Goal: Task Accomplishment & Management: Complete application form

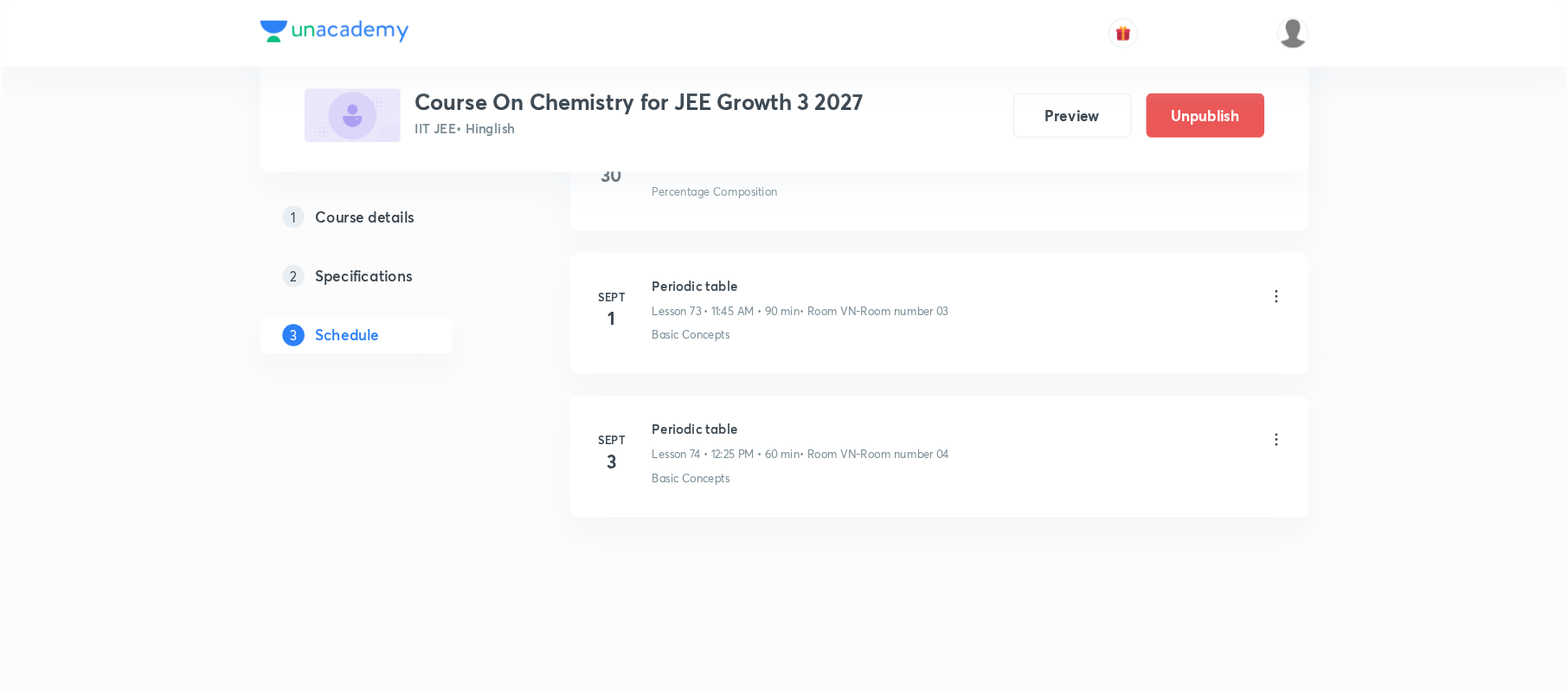
scroll to position [9872, 0]
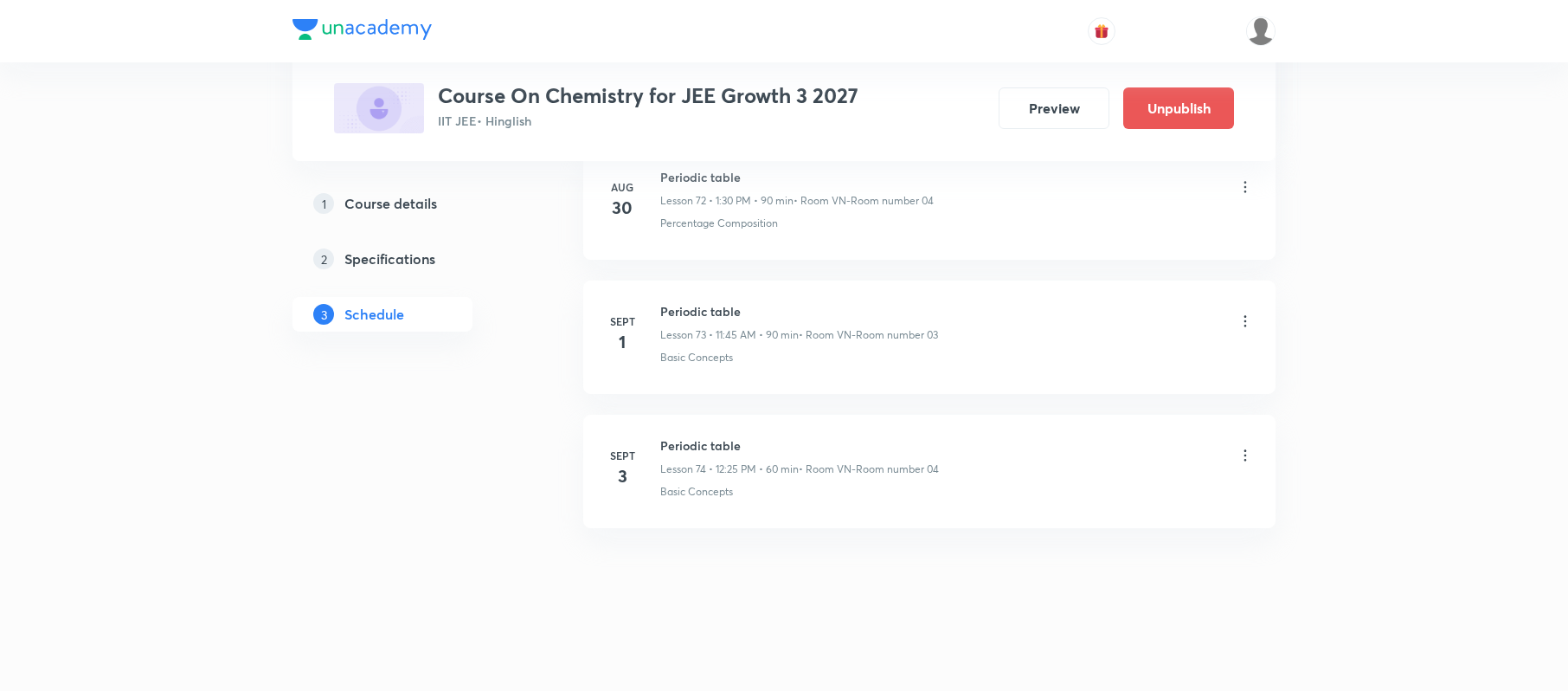
click at [689, 443] on h6 "Periodic table" at bounding box center [799, 445] width 278 height 18
copy h6 "Periodic table"
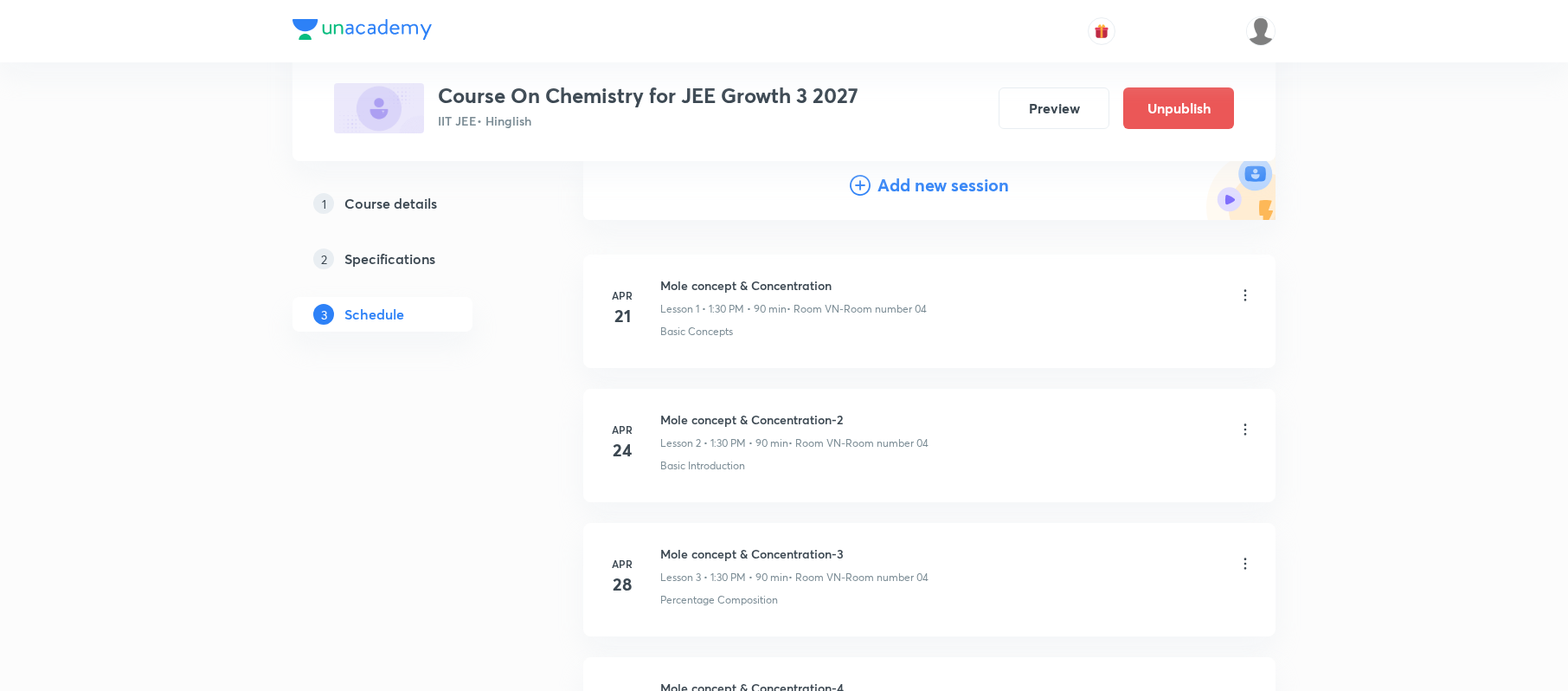
scroll to position [0, 0]
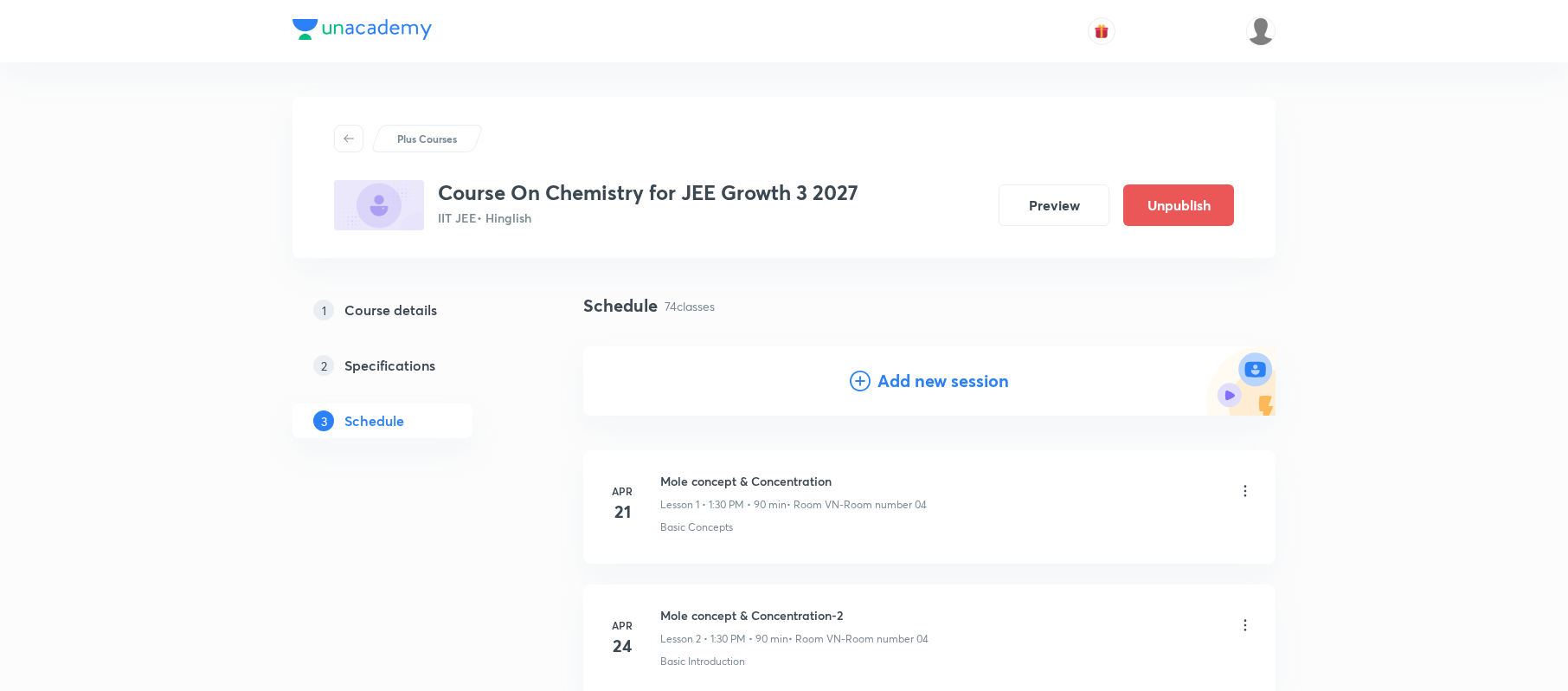
click at [912, 386] on h4 "Add new session" at bounding box center [943, 381] width 131 height 26
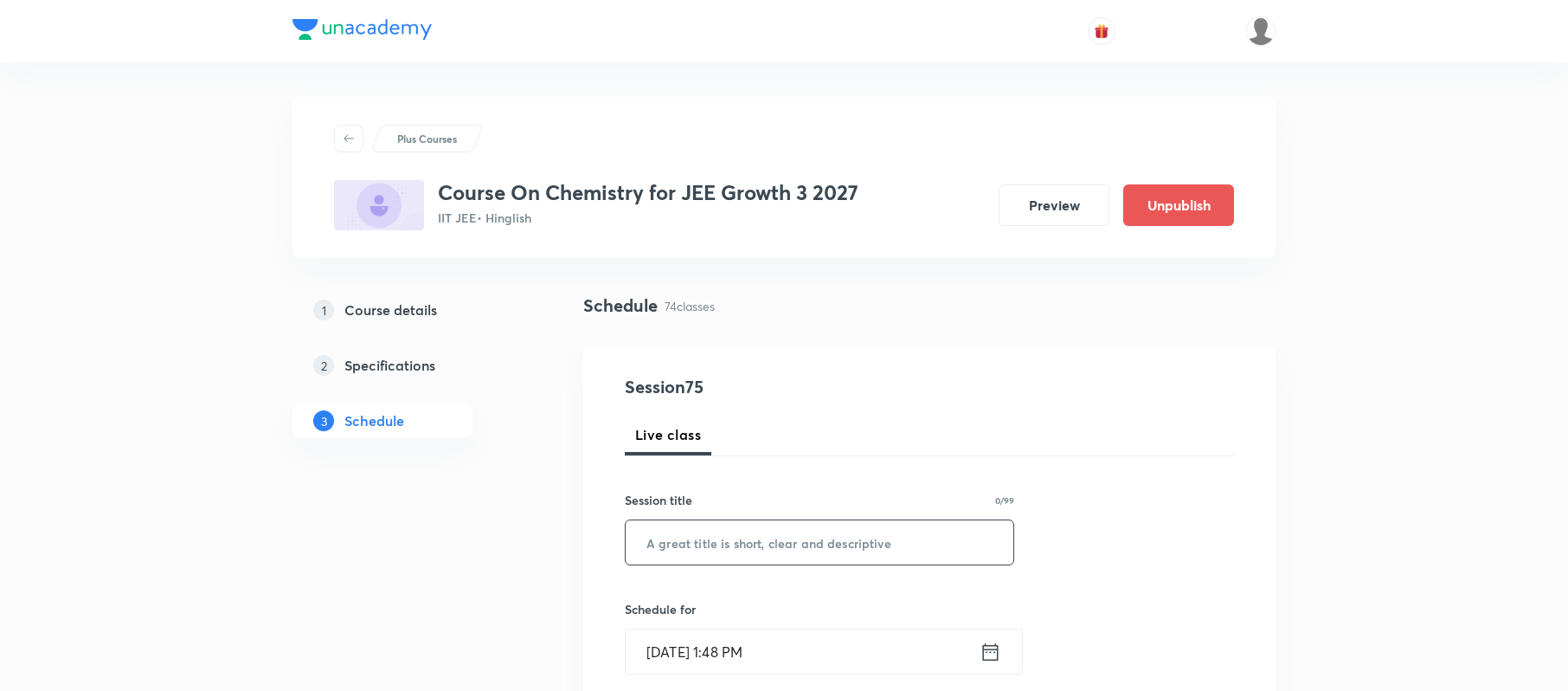
click at [745, 539] on input "text" at bounding box center [819, 542] width 388 height 44
paste input "Periodic table"
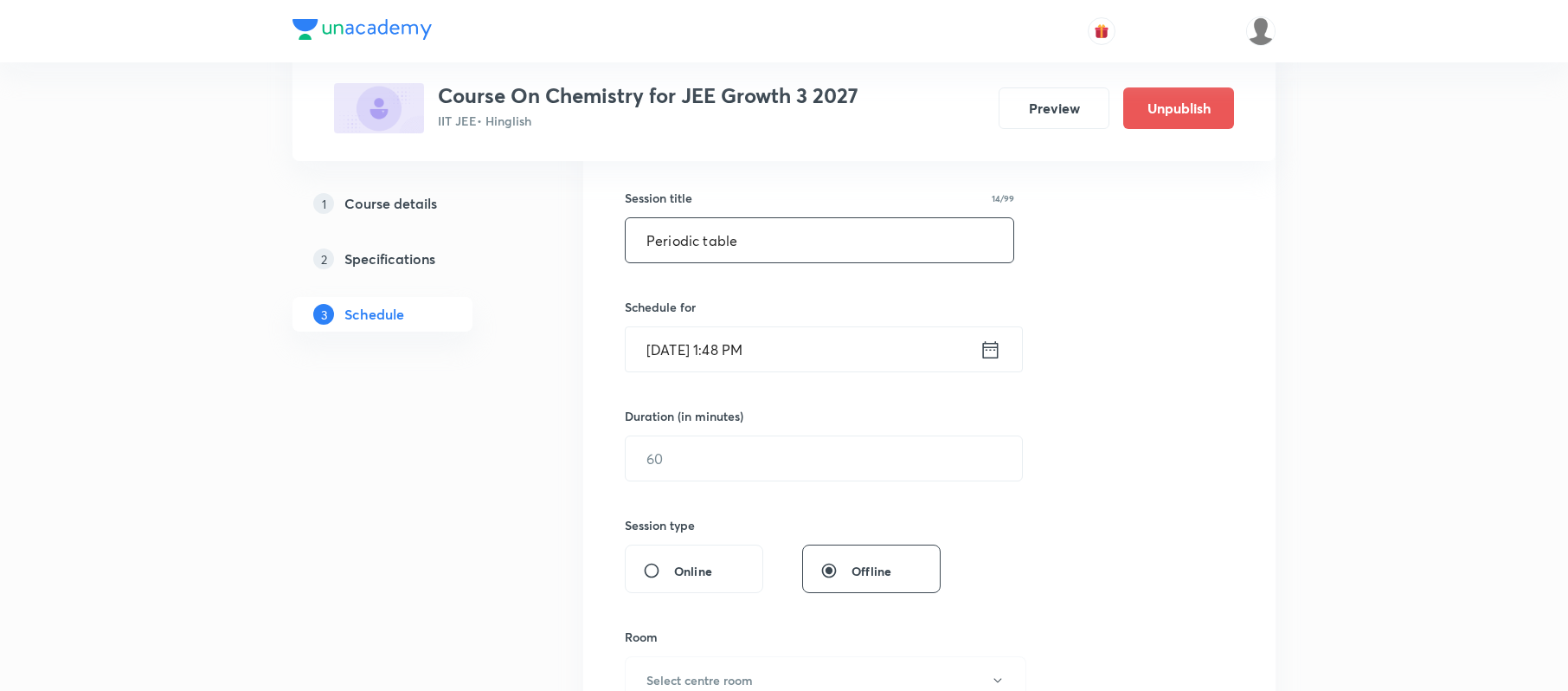
scroll to position [303, 0]
type input "Periodic table"
click at [714, 457] on input "text" at bounding box center [823, 457] width 396 height 44
type input "60"
click at [801, 367] on input "Sept 3, 2025, 1:48 PM" at bounding box center [802, 348] width 353 height 44
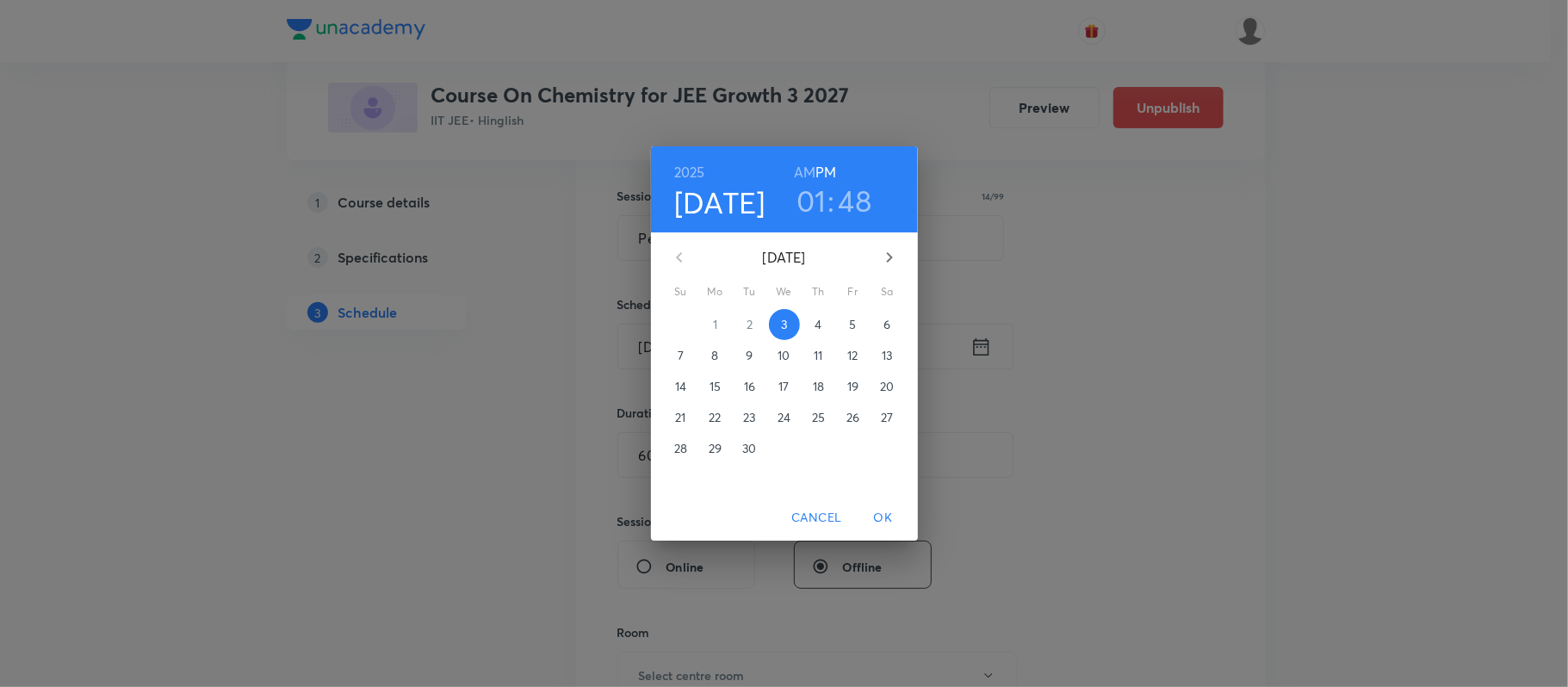
click at [820, 194] on h3 "01" at bounding box center [811, 200] width 30 height 36
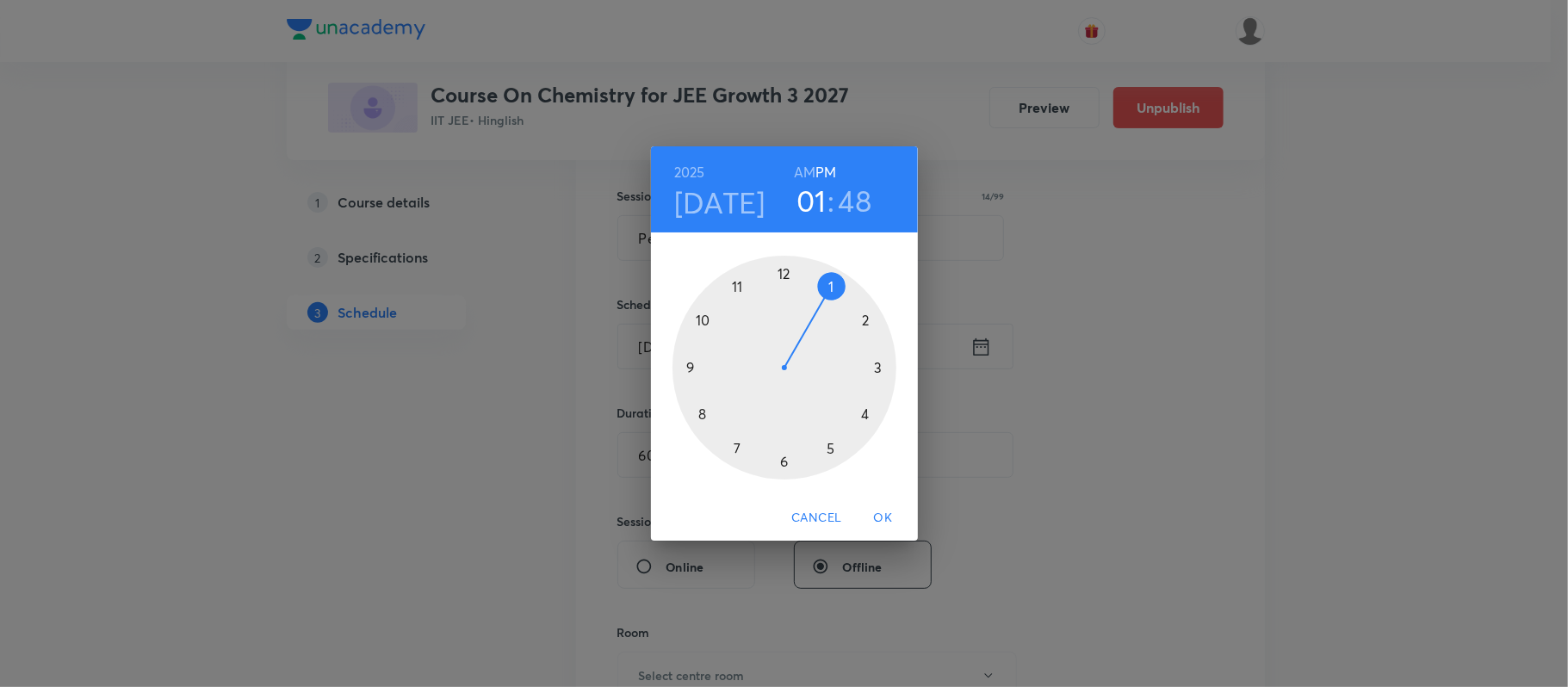
click at [866, 325] on div at bounding box center [784, 367] width 224 height 224
drag, startPoint x: 780, startPoint y: 291, endPoint x: 789, endPoint y: 287, distance: 9.8
click at [789, 287] on div at bounding box center [784, 367] width 224 height 224
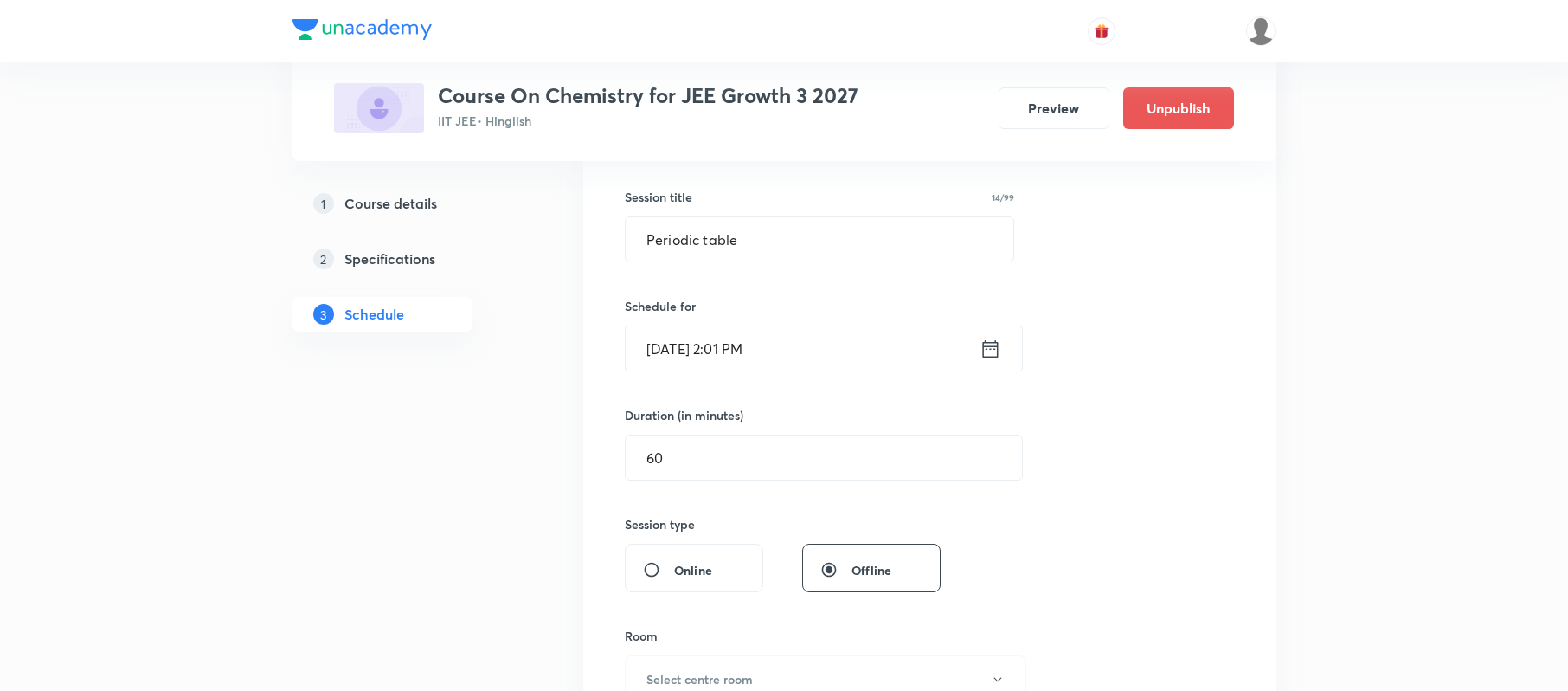
click at [792, 288] on div "Session 75 Live class Session title 14/99 Periodic table ​ Schedule for Sept 3,…" at bounding box center [929, 477] width 609 height 813
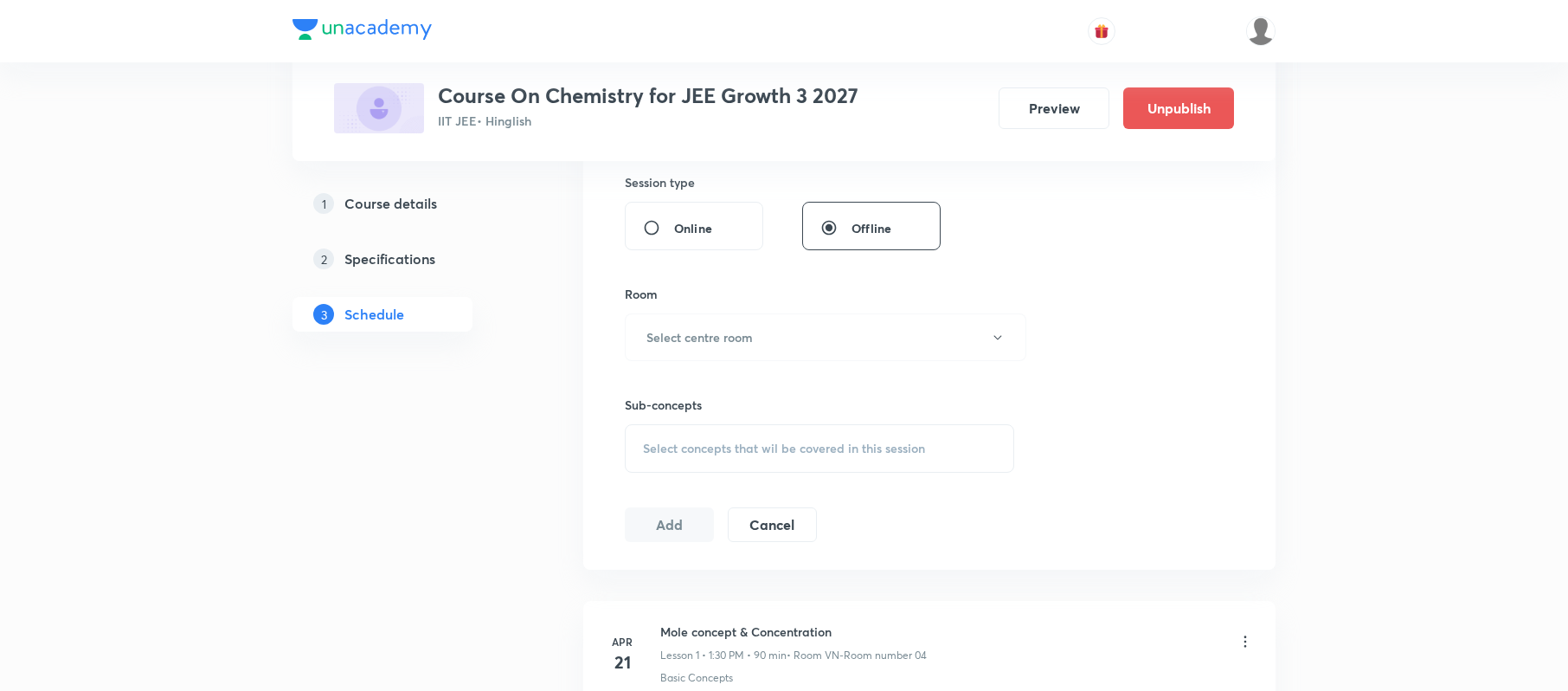
scroll to position [646, 0]
click at [766, 348] on button "Select centre room" at bounding box center [825, 336] width 402 height 47
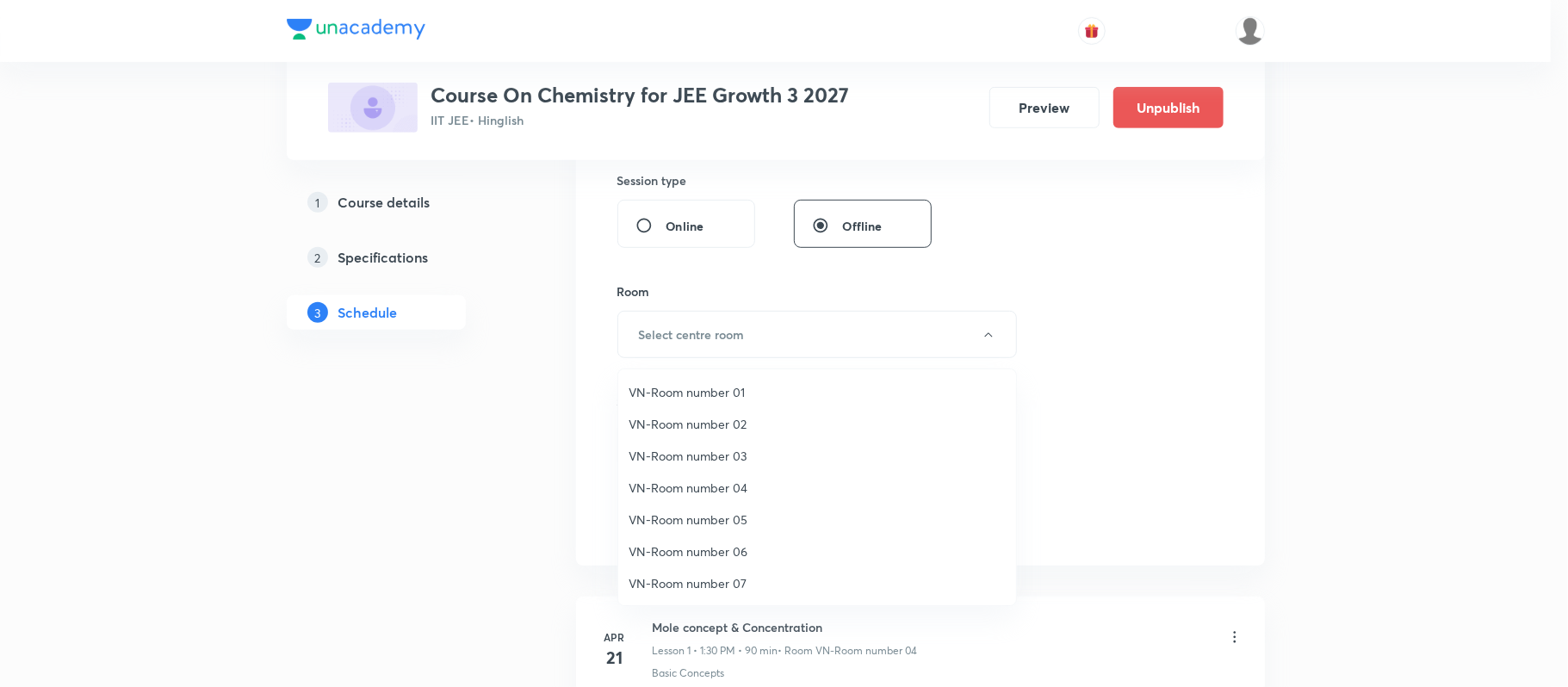
click at [731, 538] on li "VN-Room number 06" at bounding box center [816, 551] width 398 height 32
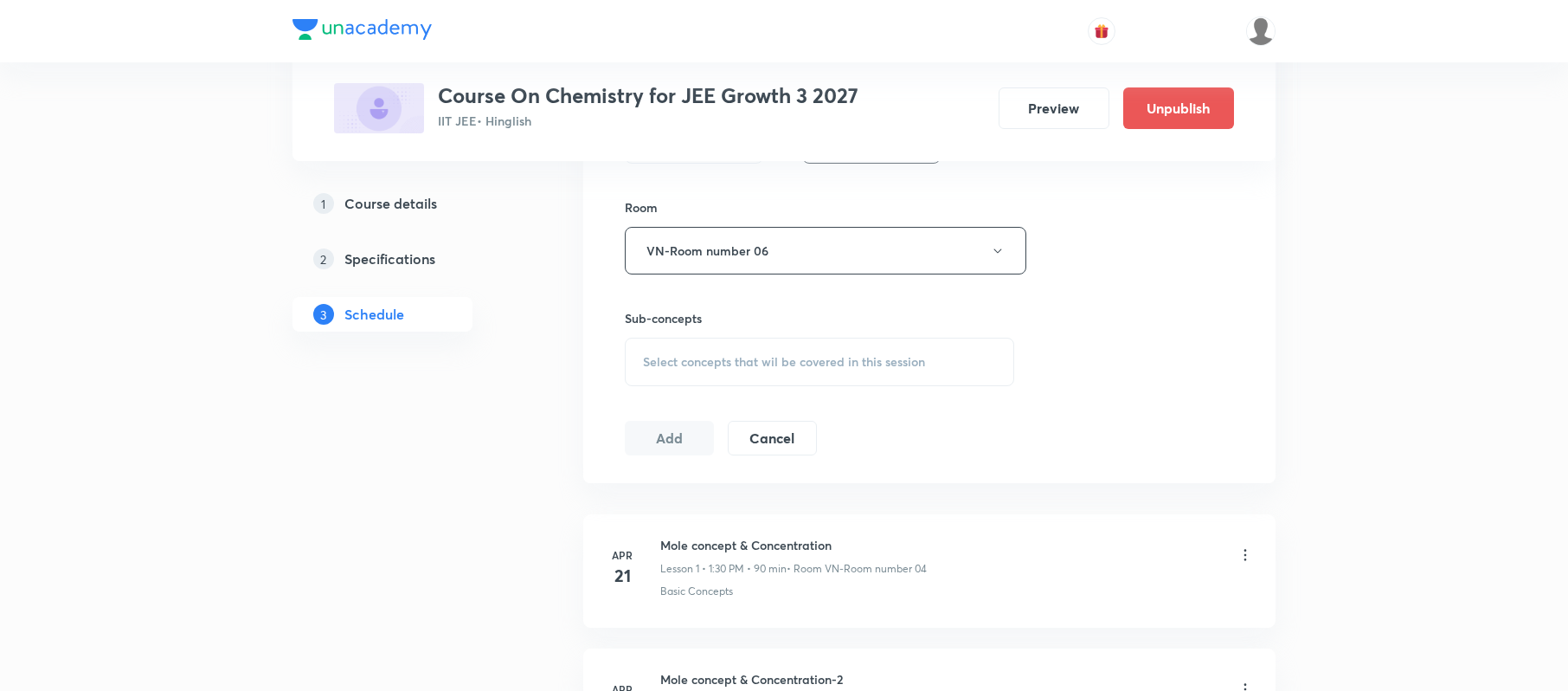
scroll to position [733, 0]
click at [739, 358] on span "Select concepts that wil be covered in this session" at bounding box center [783, 360] width 282 height 14
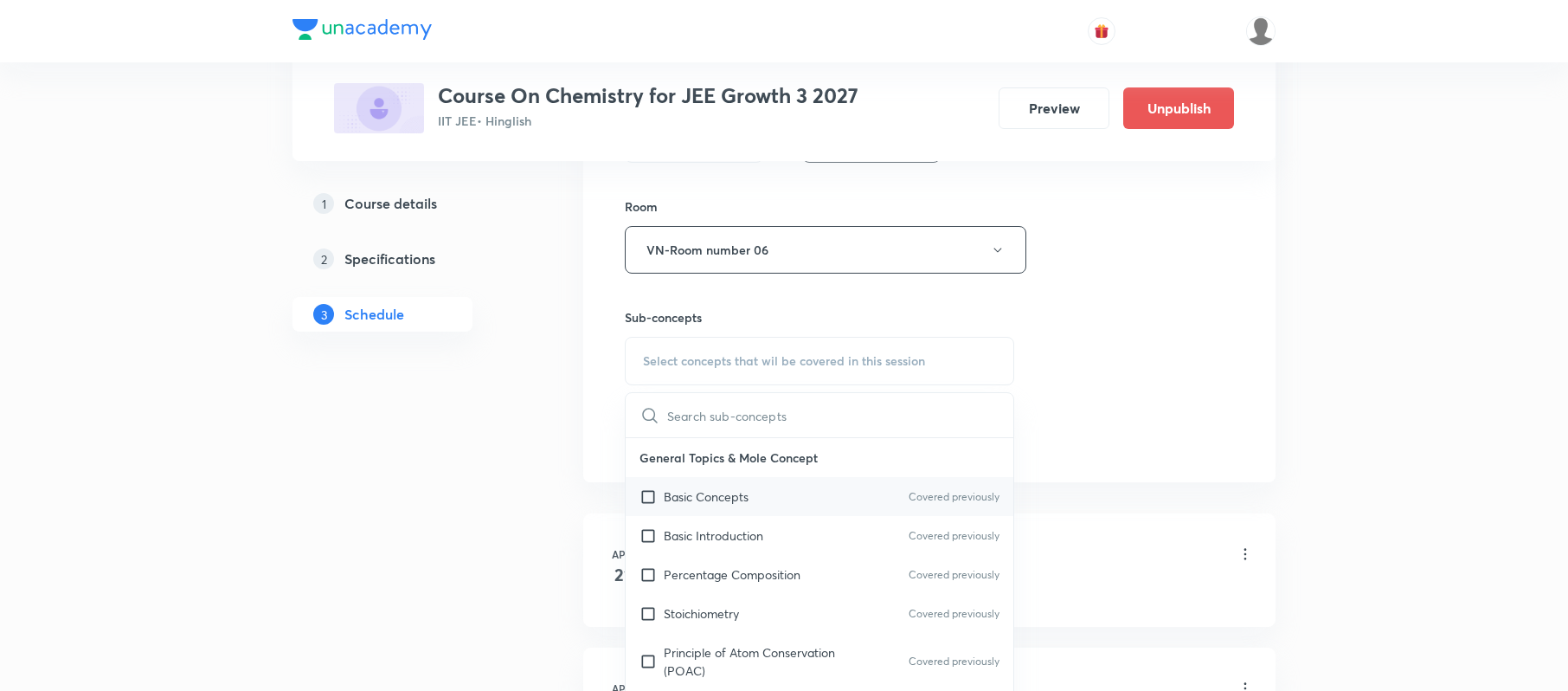
click at [734, 499] on p "Basic Concepts" at bounding box center [706, 496] width 85 height 18
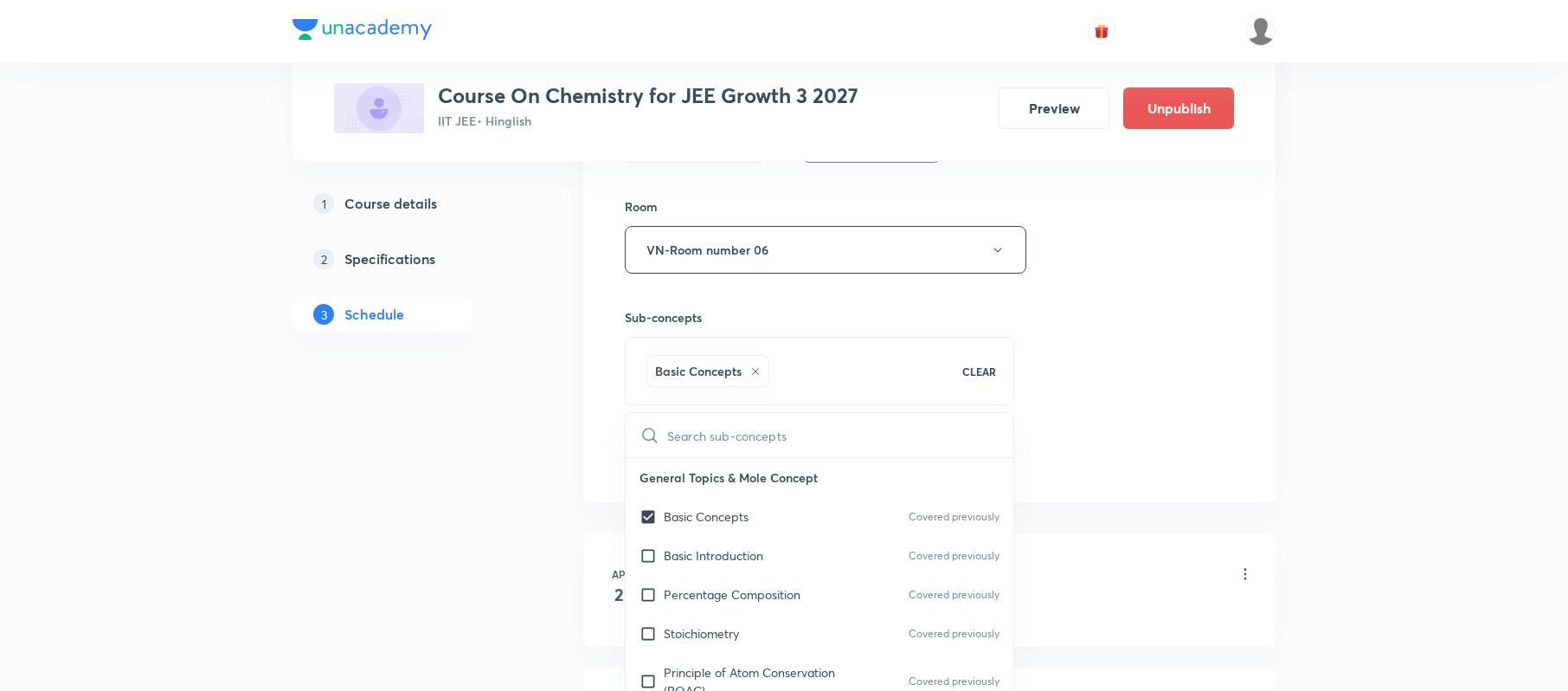
checkbox input "true"
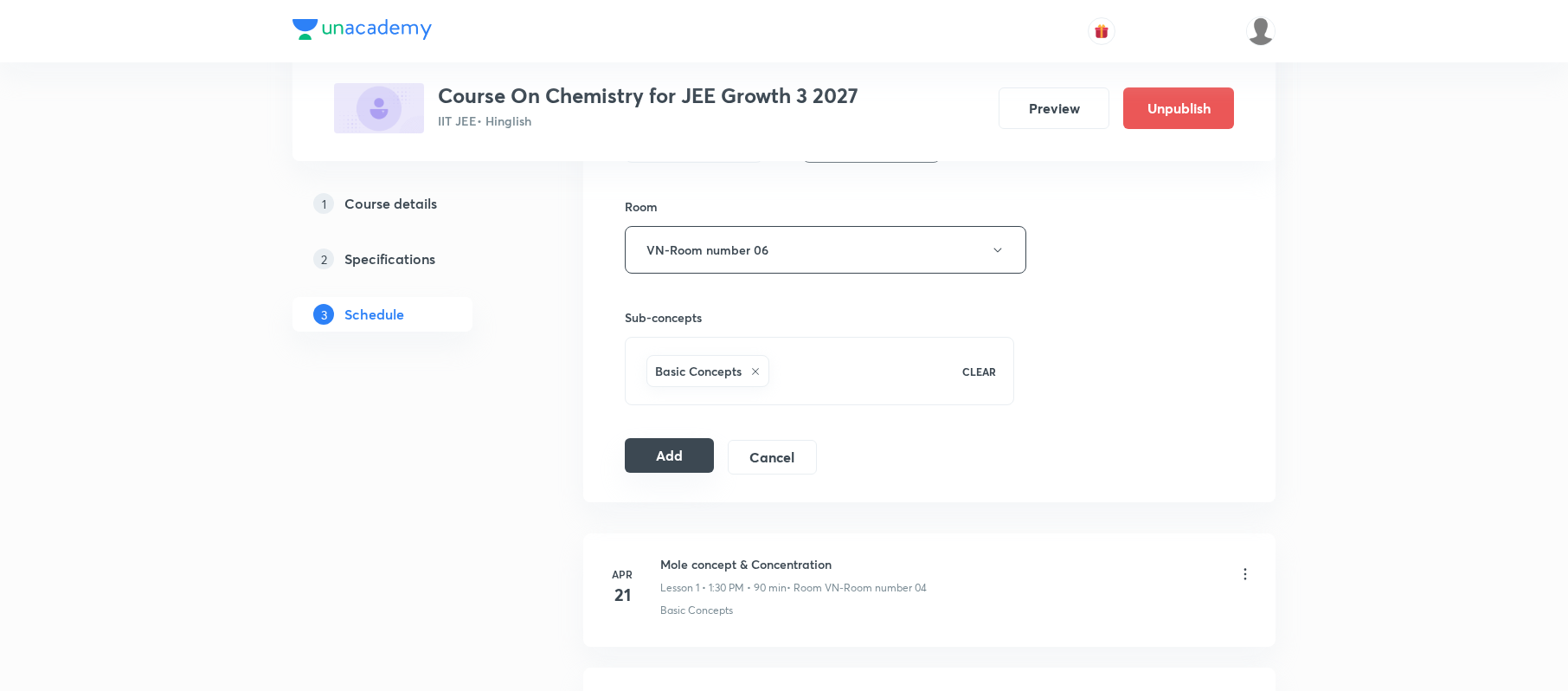
click at [663, 453] on button "Add" at bounding box center [669, 455] width 89 height 34
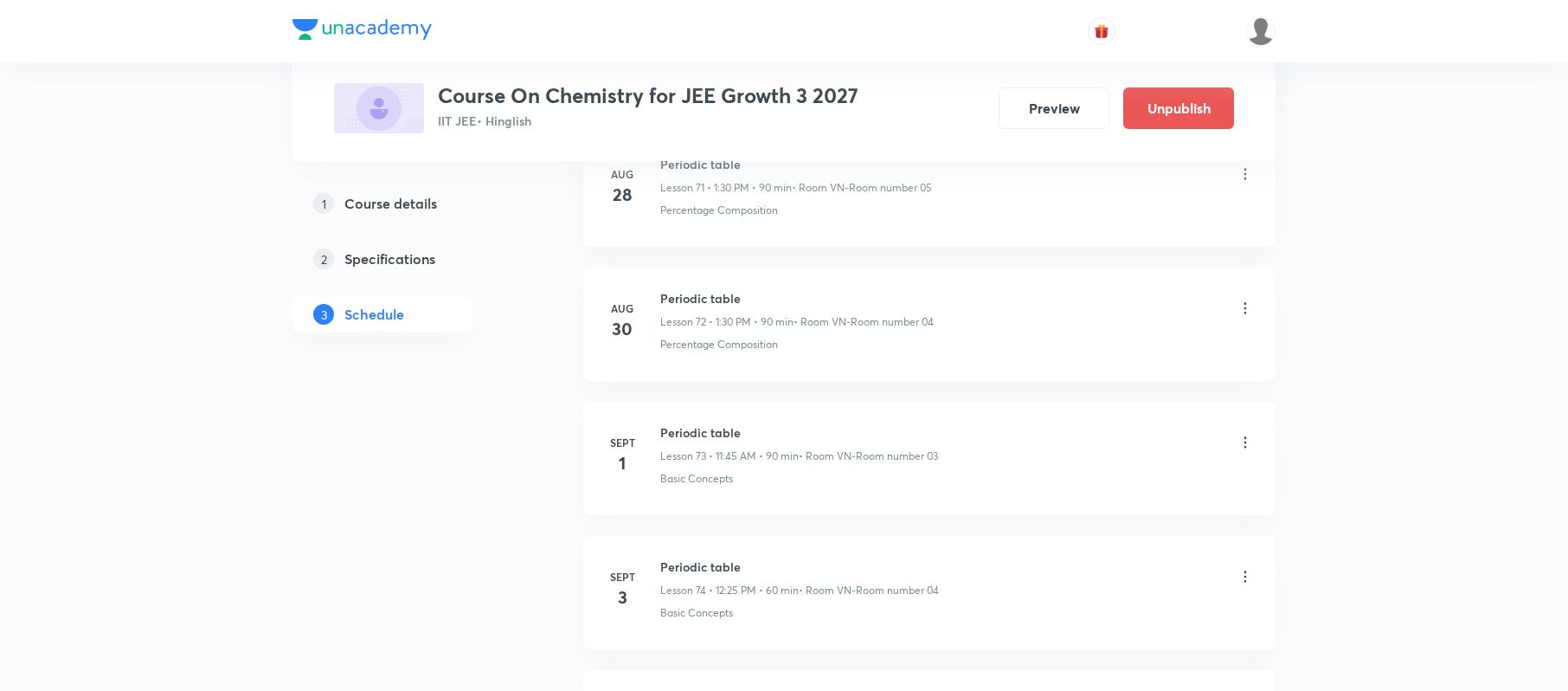
scroll to position [10006, 0]
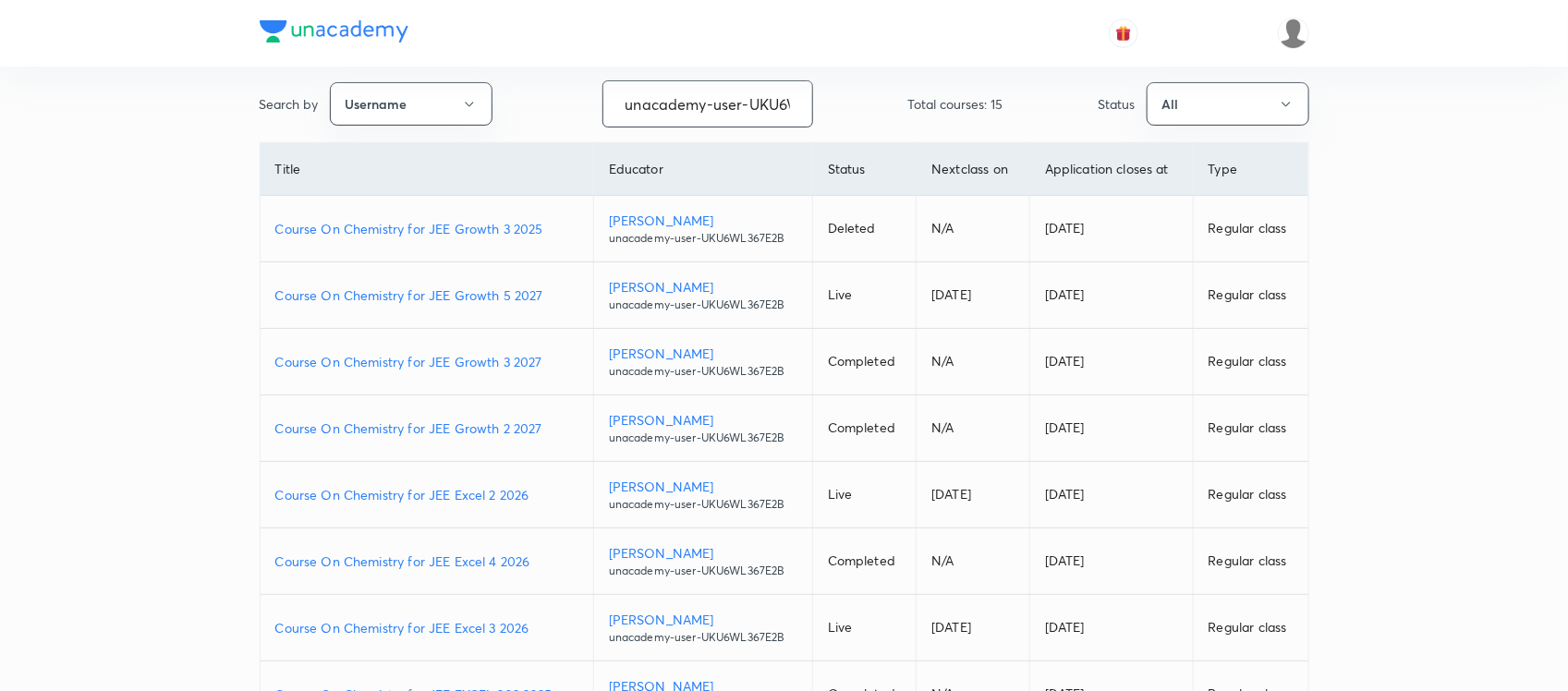
click at [647, 113] on input "unacademy-user-UKU6WL367E2B" at bounding box center [708, 104] width 209 height 47
paste input "himanshujain41-6416"
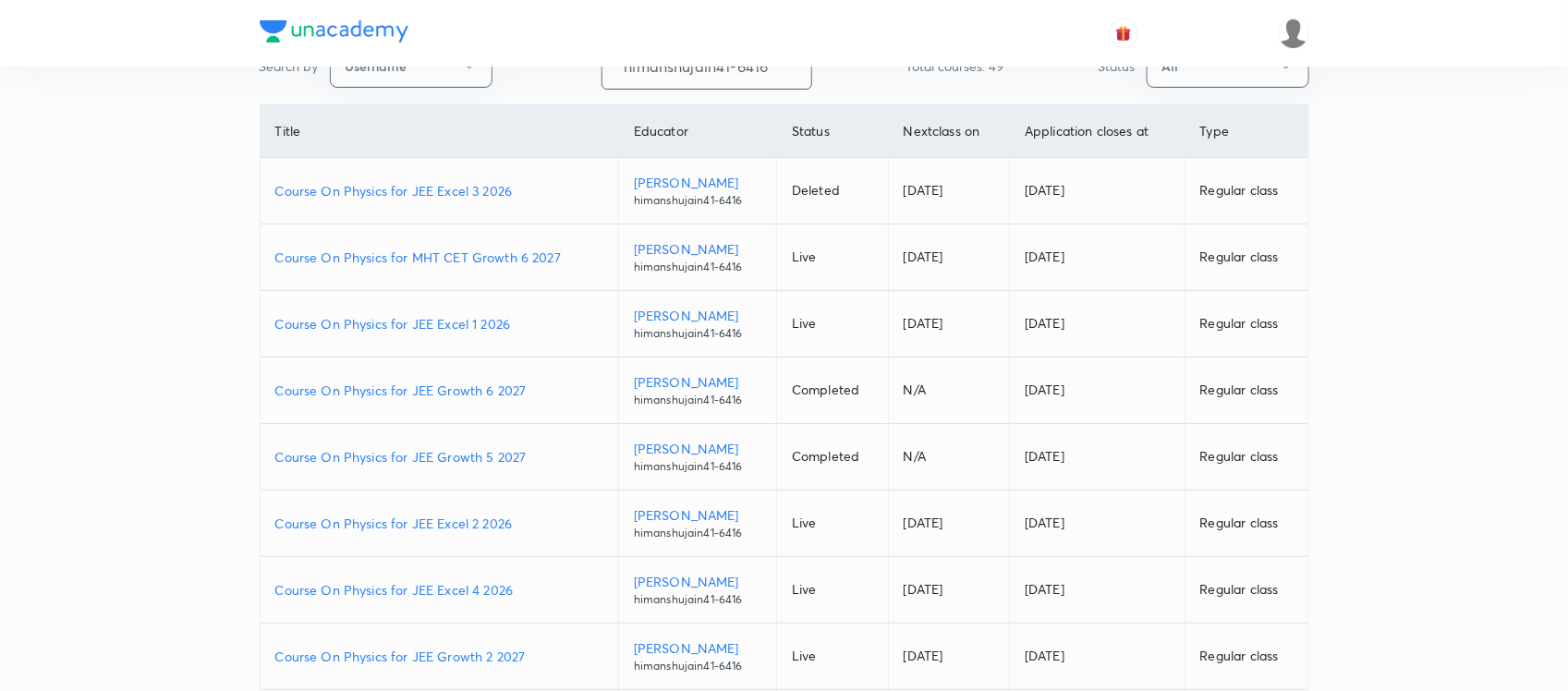
scroll to position [122, 0]
type input "himanshujain41-6416"
click at [441, 316] on p "Course On Physics for JEE Excel 1 2026" at bounding box center [438, 323] width 328 height 19
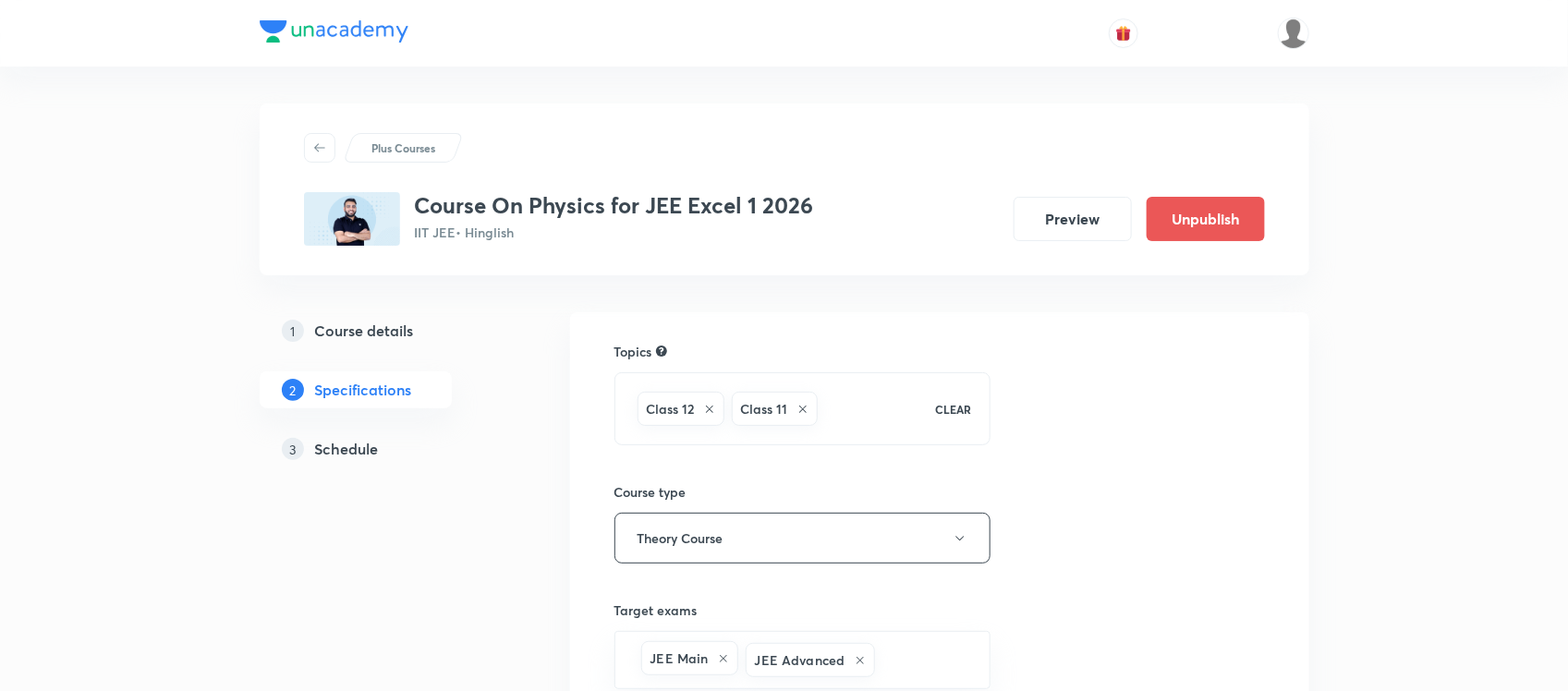
click at [331, 444] on h5 "Schedule" at bounding box center [347, 448] width 64 height 22
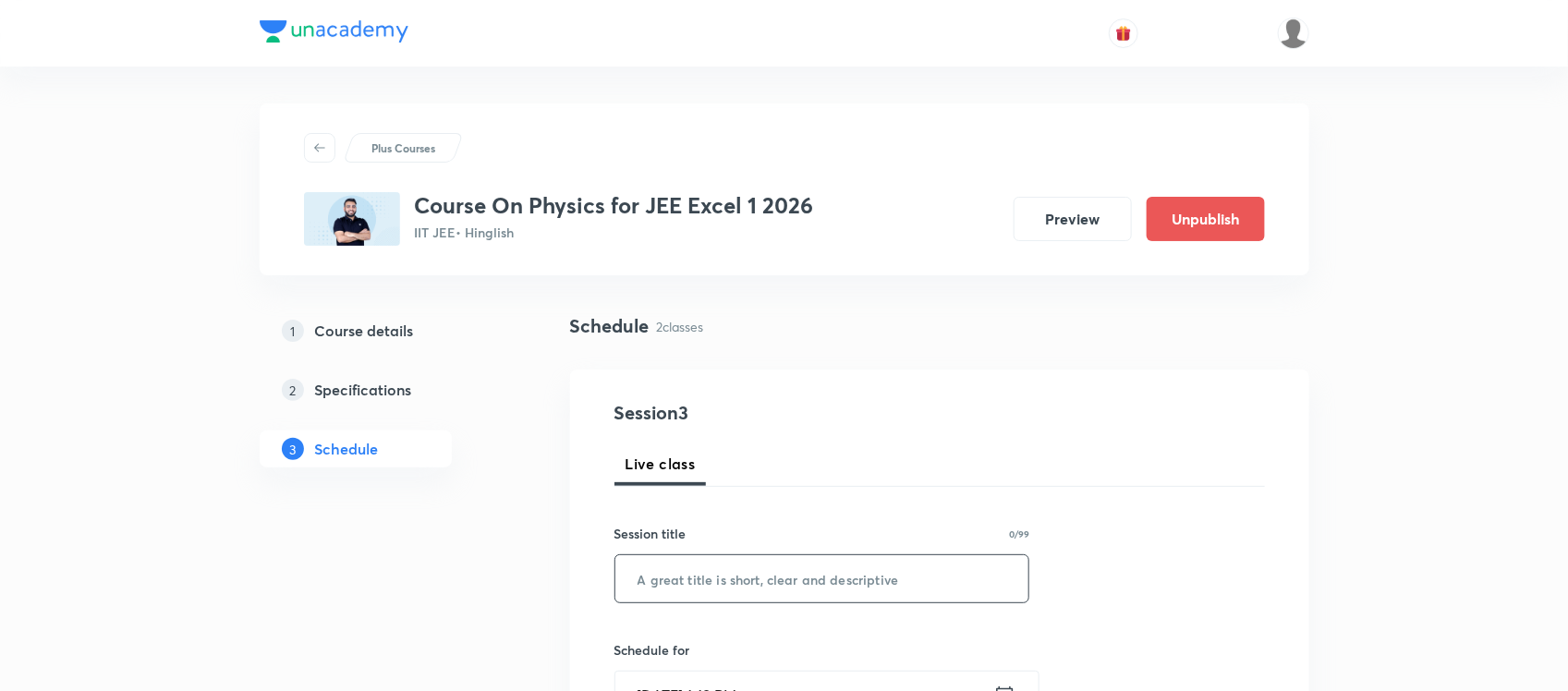
click at [684, 579] on input "text" at bounding box center [823, 579] width 414 height 47
paste input "himanshujain41-6416"
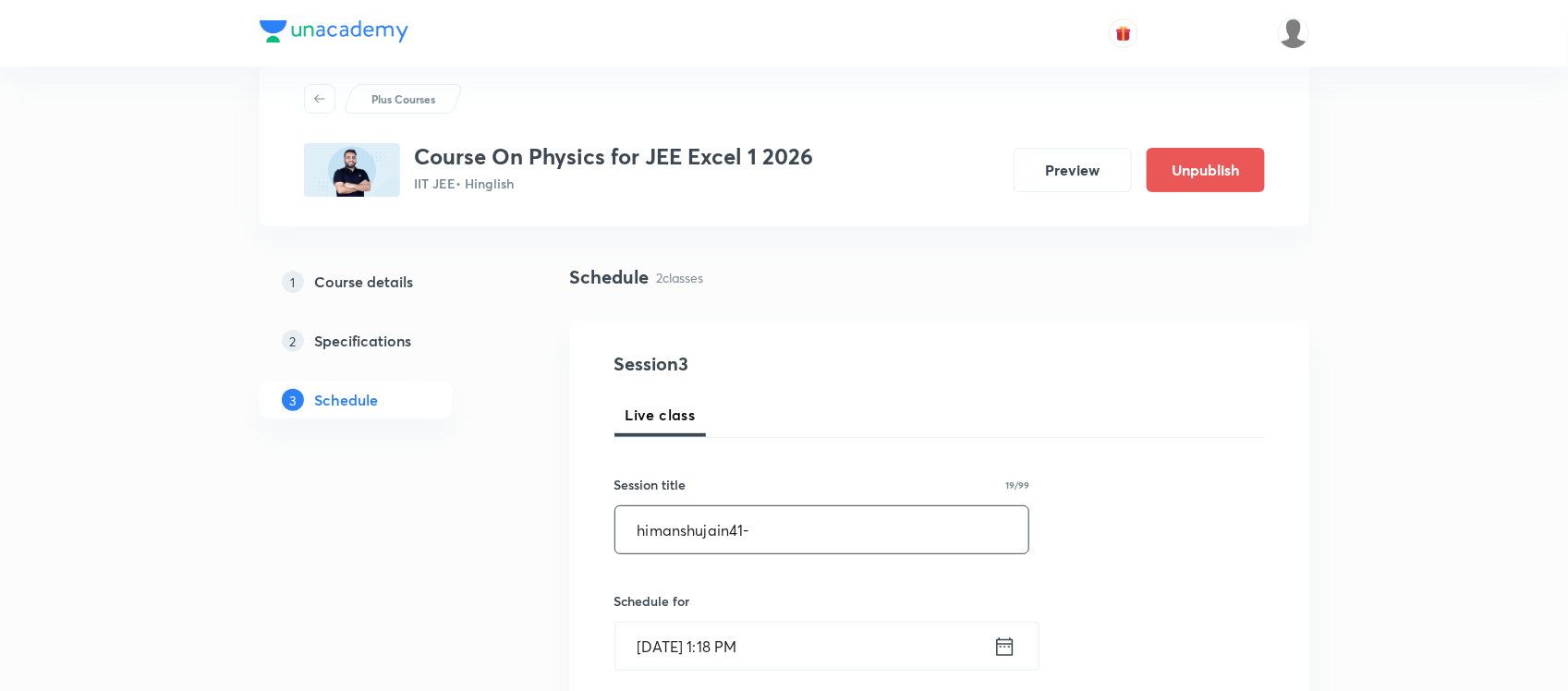
type input "himanshujain41"
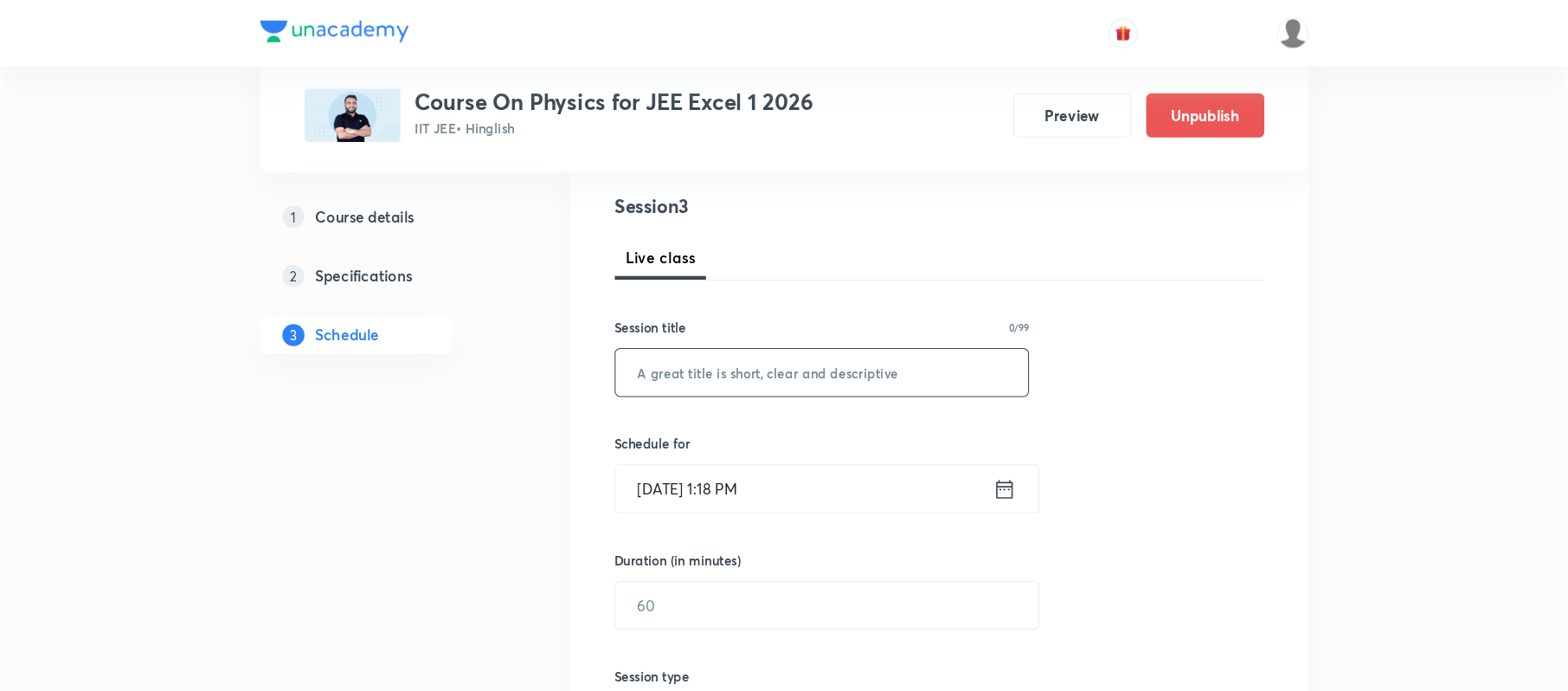
scroll to position [194, 0]
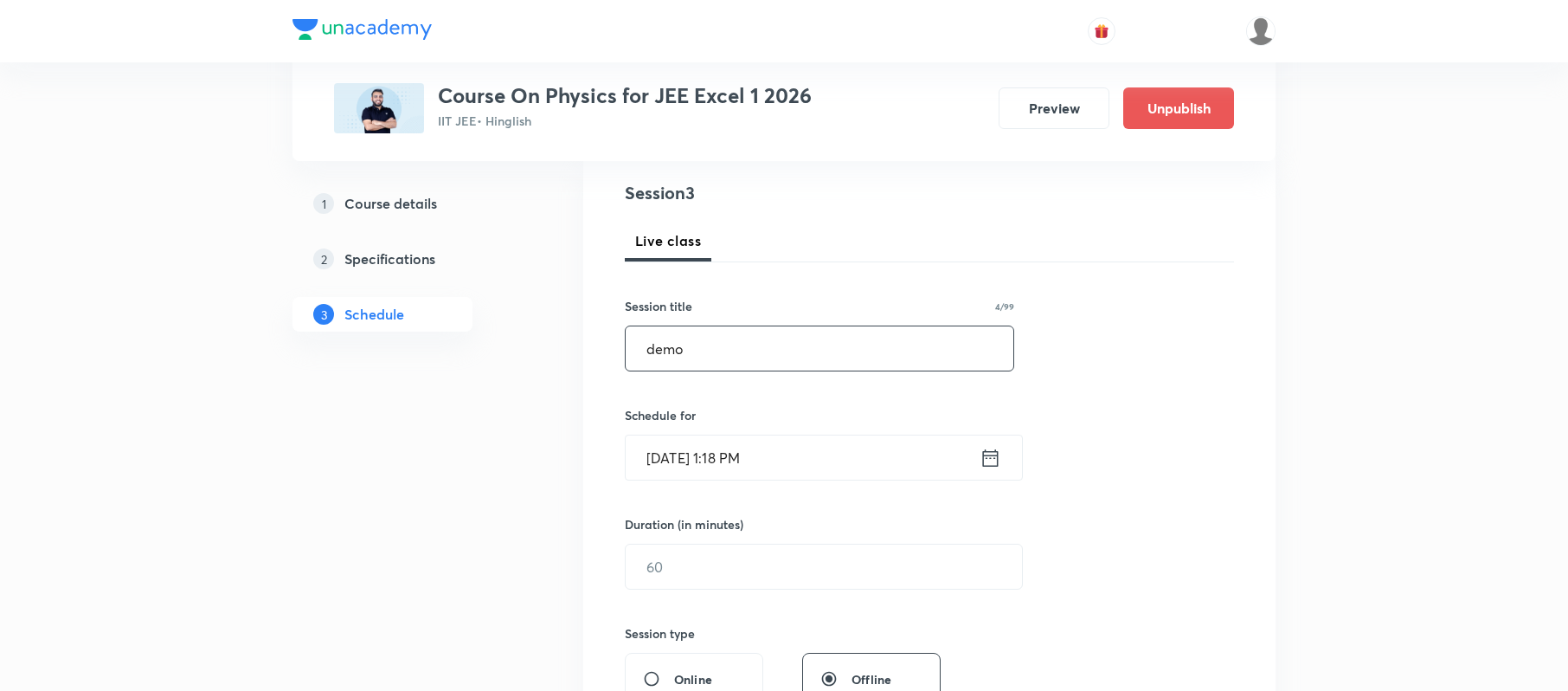
type input "demo"
click at [777, 466] on input "[DATE] 1:18 PM" at bounding box center [802, 457] width 353 height 44
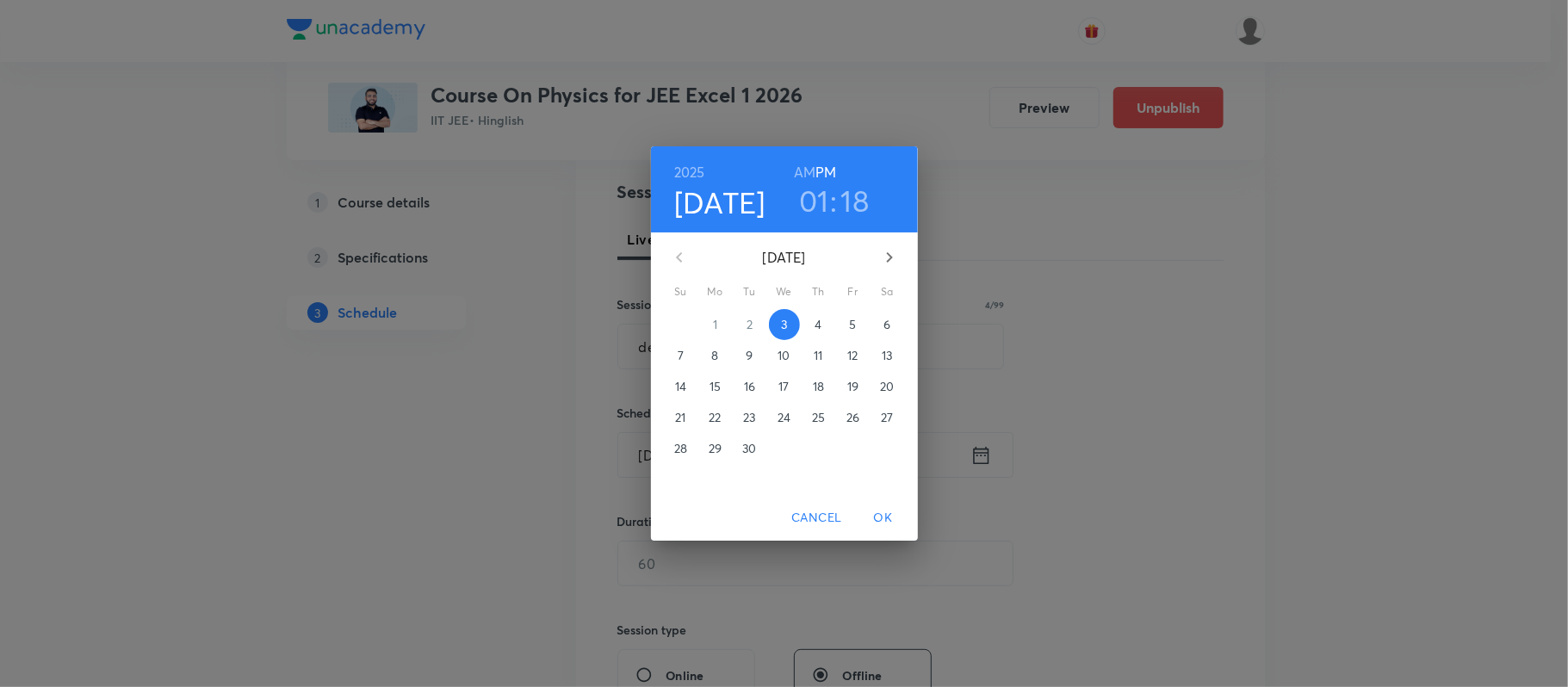
click at [821, 193] on h3 "01" at bounding box center [814, 200] width 30 height 36
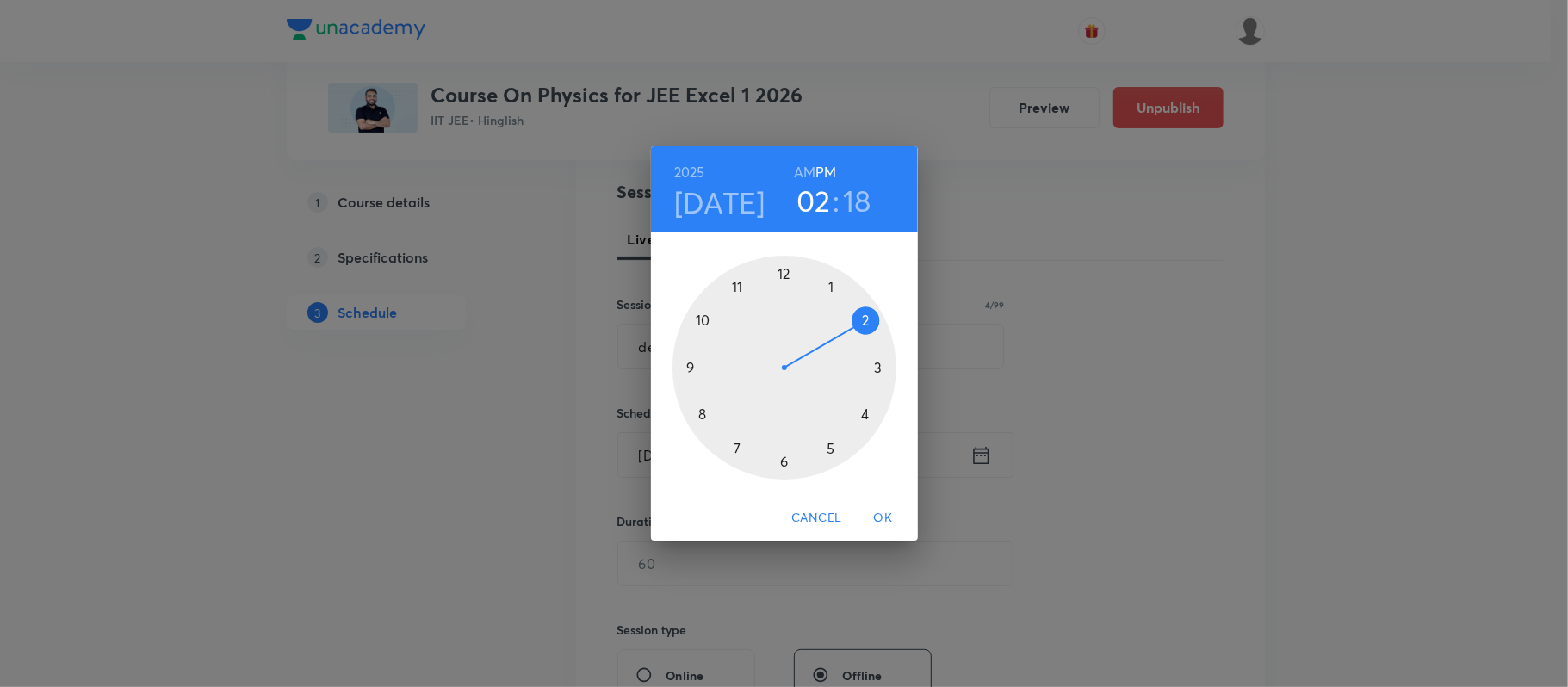
drag, startPoint x: 828, startPoint y: 283, endPoint x: 841, endPoint y: 320, distance: 39.2
click at [841, 320] on div at bounding box center [784, 367] width 224 height 224
click at [815, 210] on h3 "02" at bounding box center [814, 200] width 34 height 36
click at [831, 284] on div at bounding box center [784, 367] width 224 height 224
drag, startPoint x: 875, startPoint y: 393, endPoint x: 872, endPoint y: 411, distance: 18.2
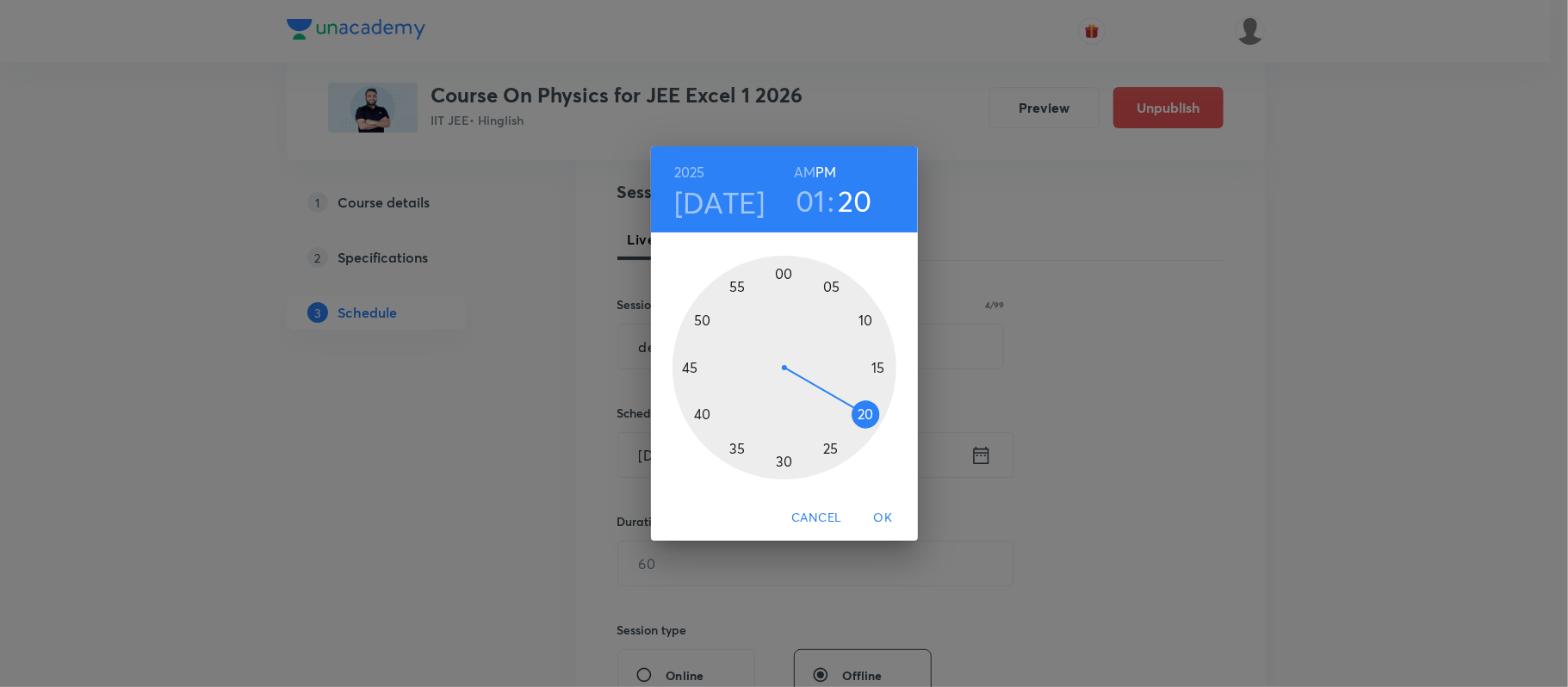
click at [872, 411] on div at bounding box center [784, 367] width 224 height 224
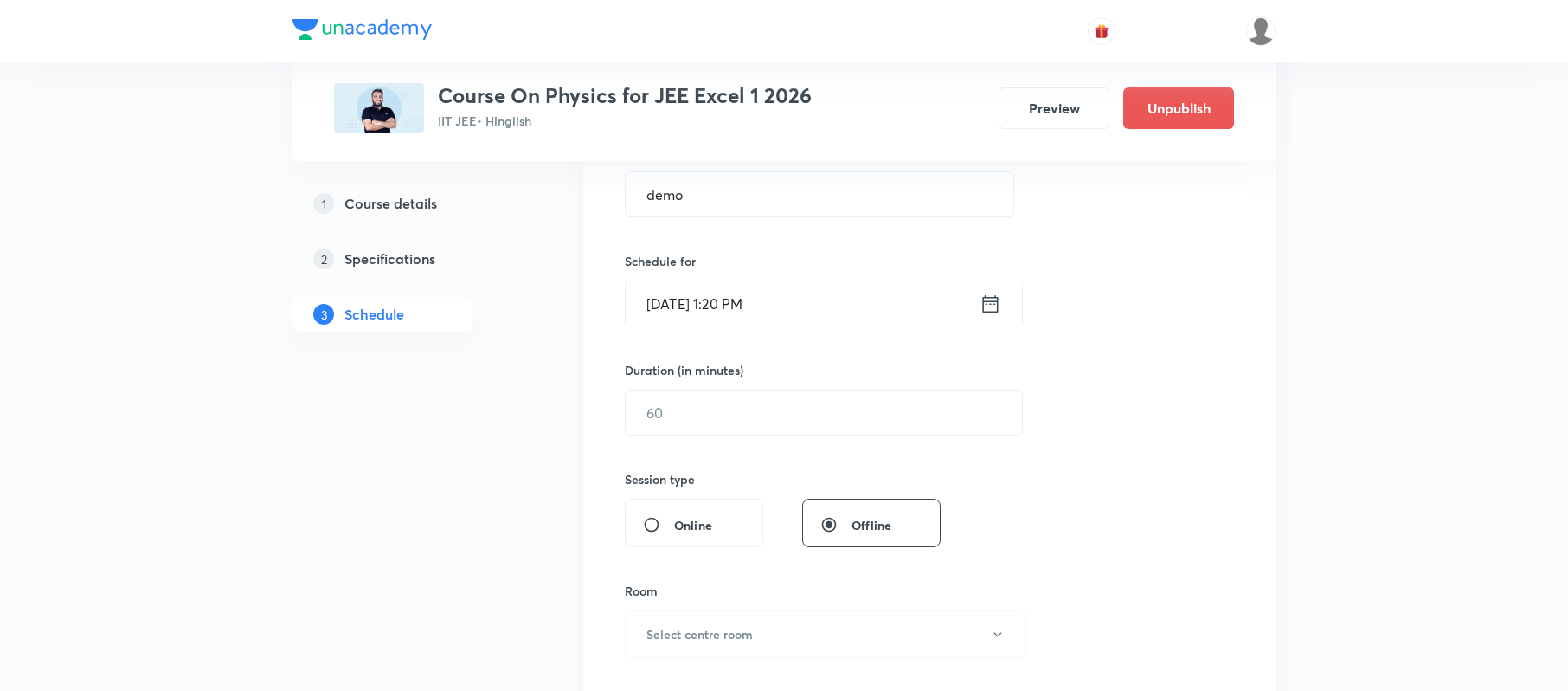
scroll to position [350, 0]
click at [737, 424] on input "text" at bounding box center [823, 411] width 396 height 44
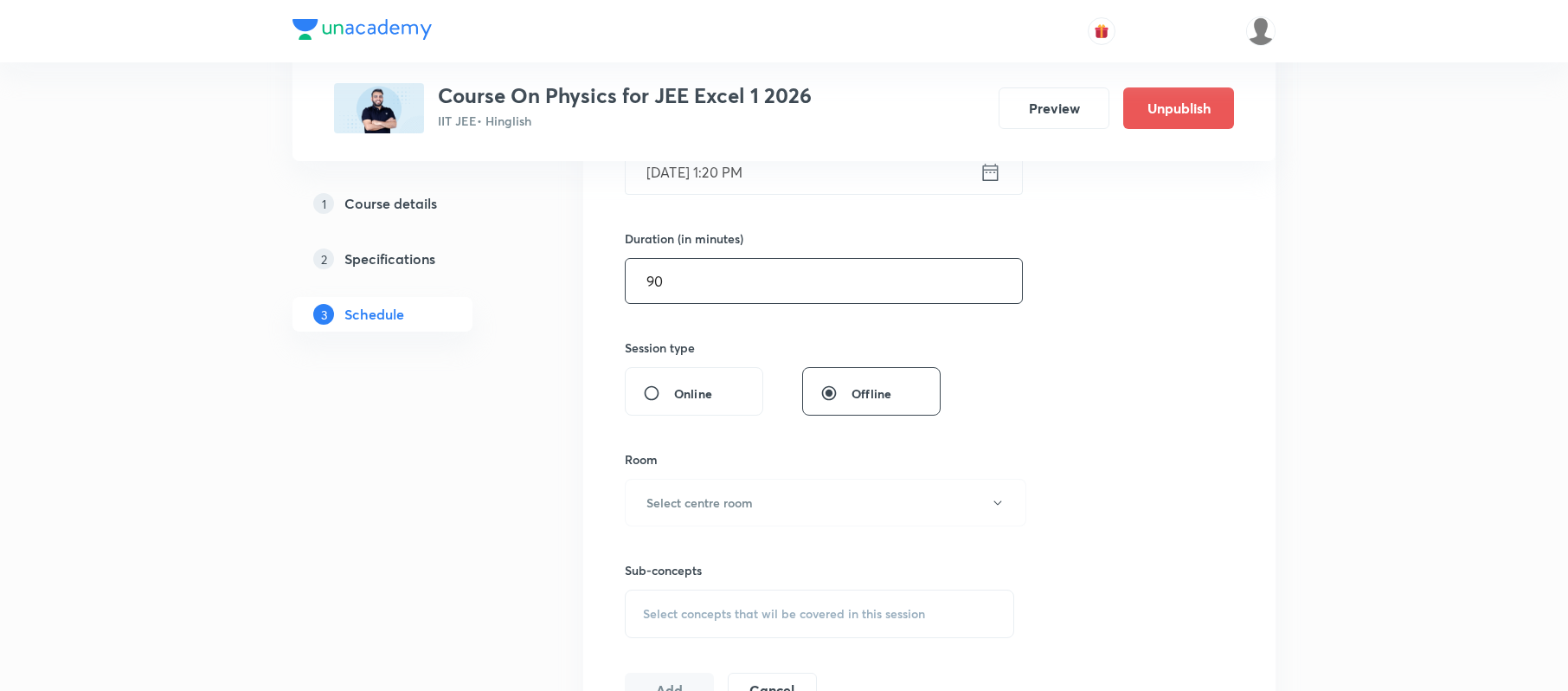
scroll to position [485, 0]
type input "90"
click at [738, 462] on div "Room" at bounding box center [819, 453] width 390 height 18
click at [733, 482] on button "Select centre room" at bounding box center [825, 496] width 402 height 47
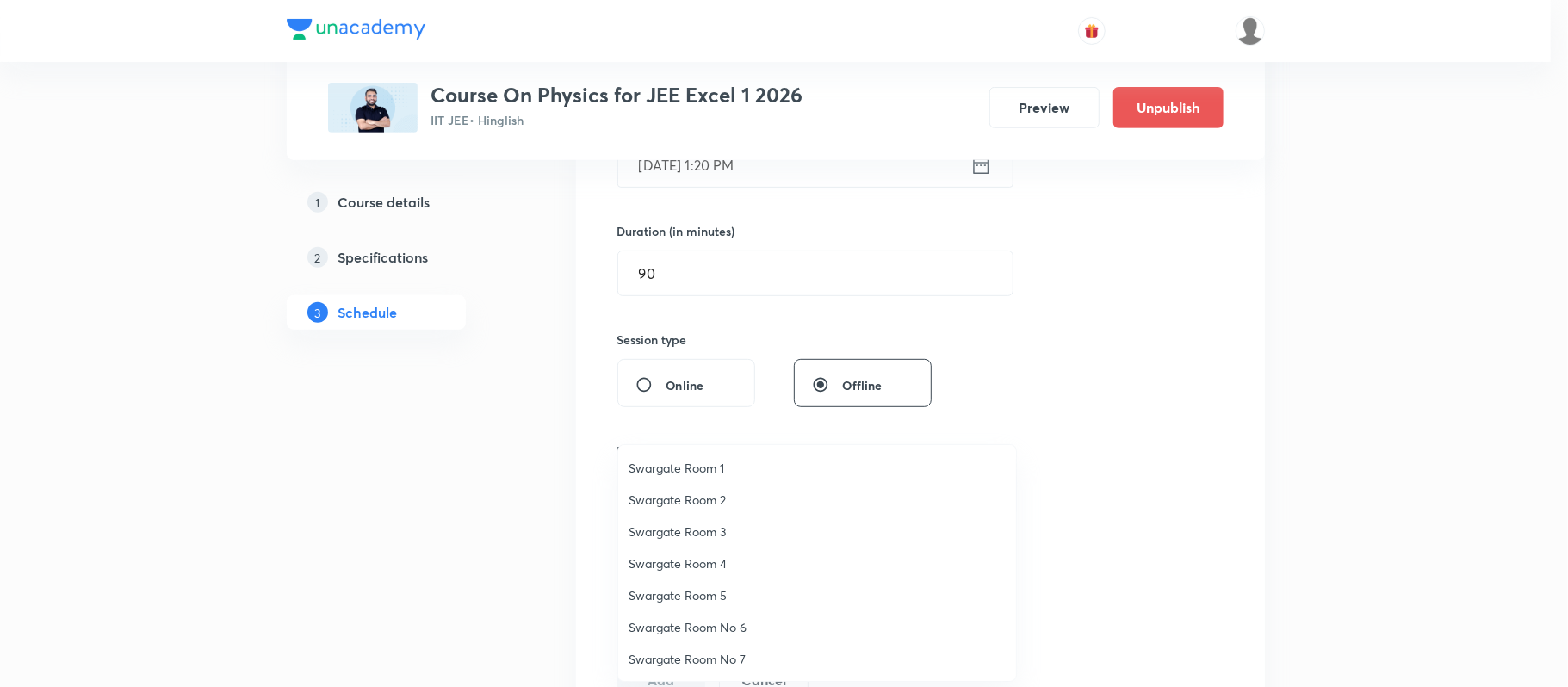
click at [724, 463] on span "Swargate Room 1" at bounding box center [817, 468] width 377 height 18
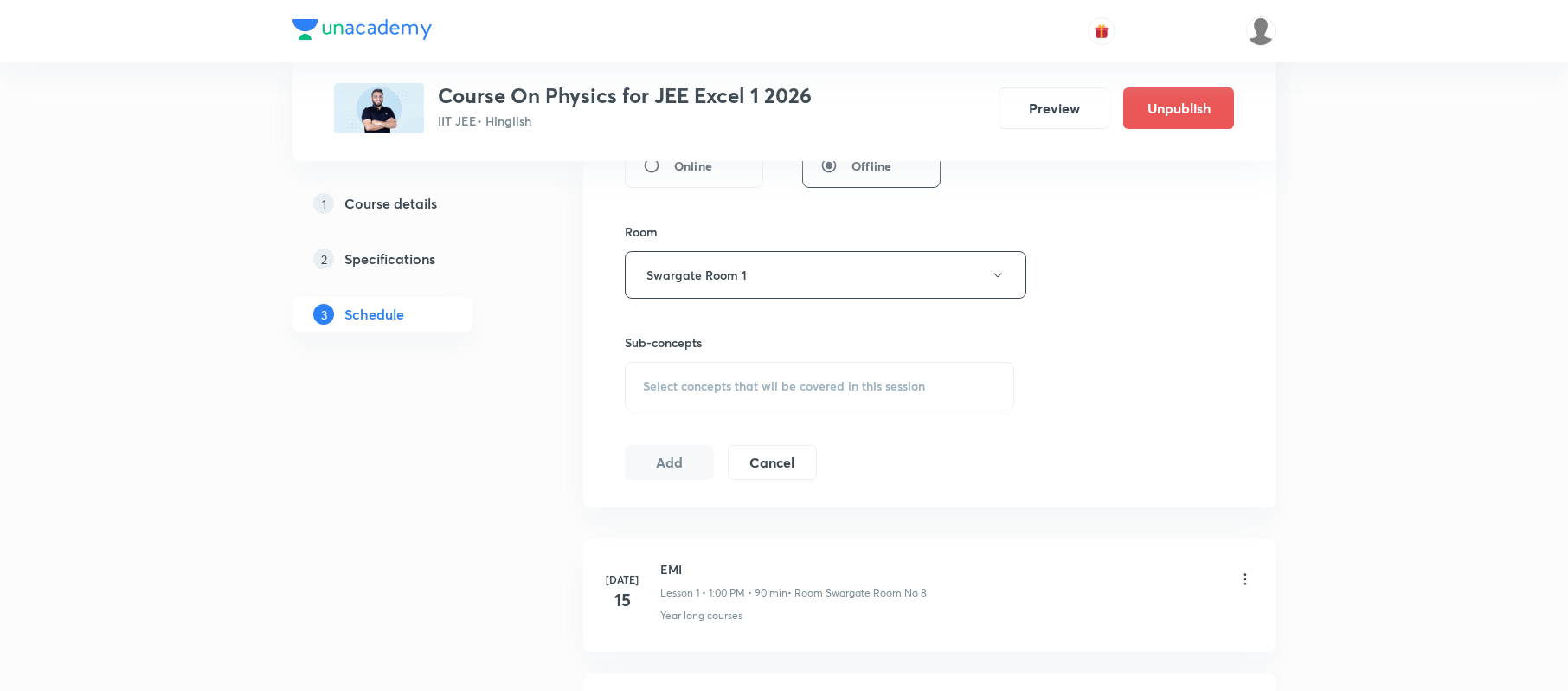
scroll to position [708, 0]
click at [739, 402] on div "Select concepts that wil be covered in this session" at bounding box center [819, 384] width 390 height 48
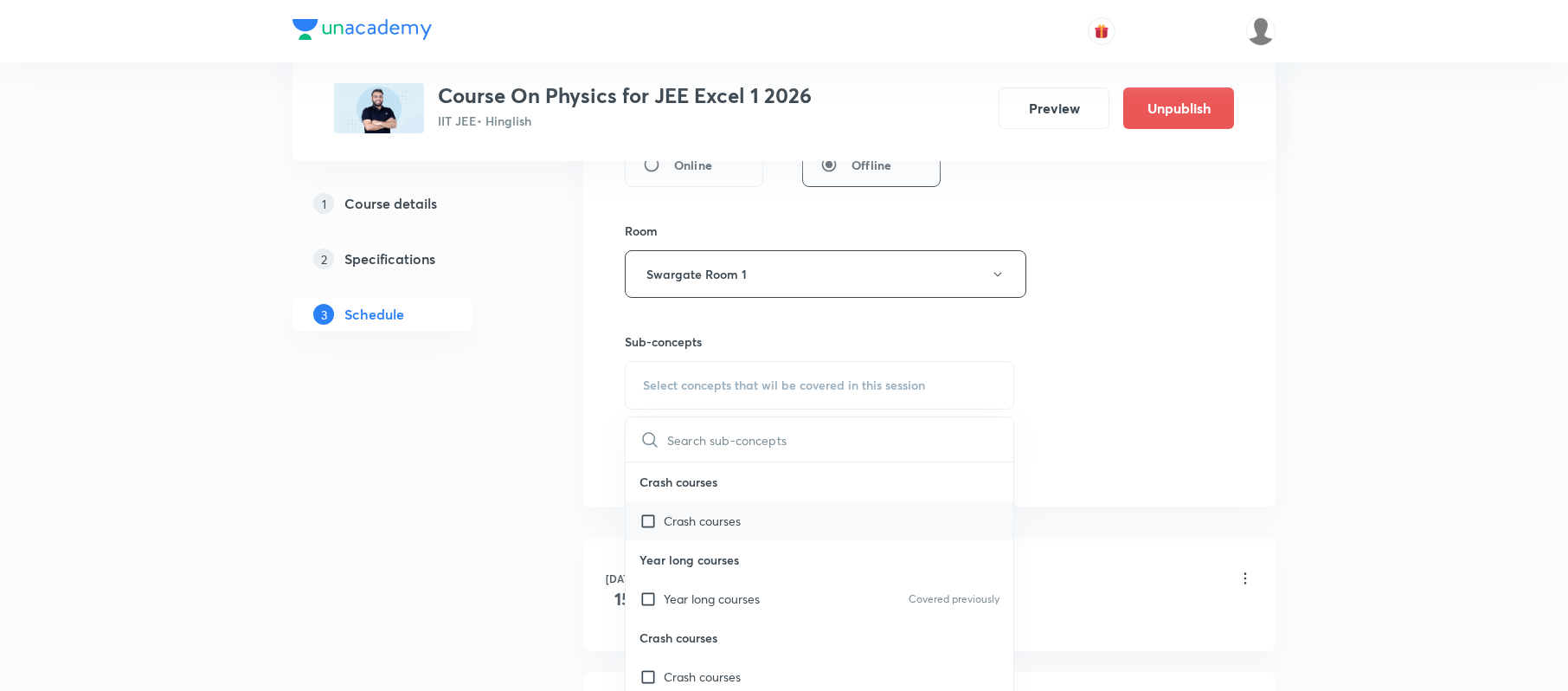
click at [699, 527] on p "Crash courses" at bounding box center [702, 521] width 77 height 18
checkbox input "true"
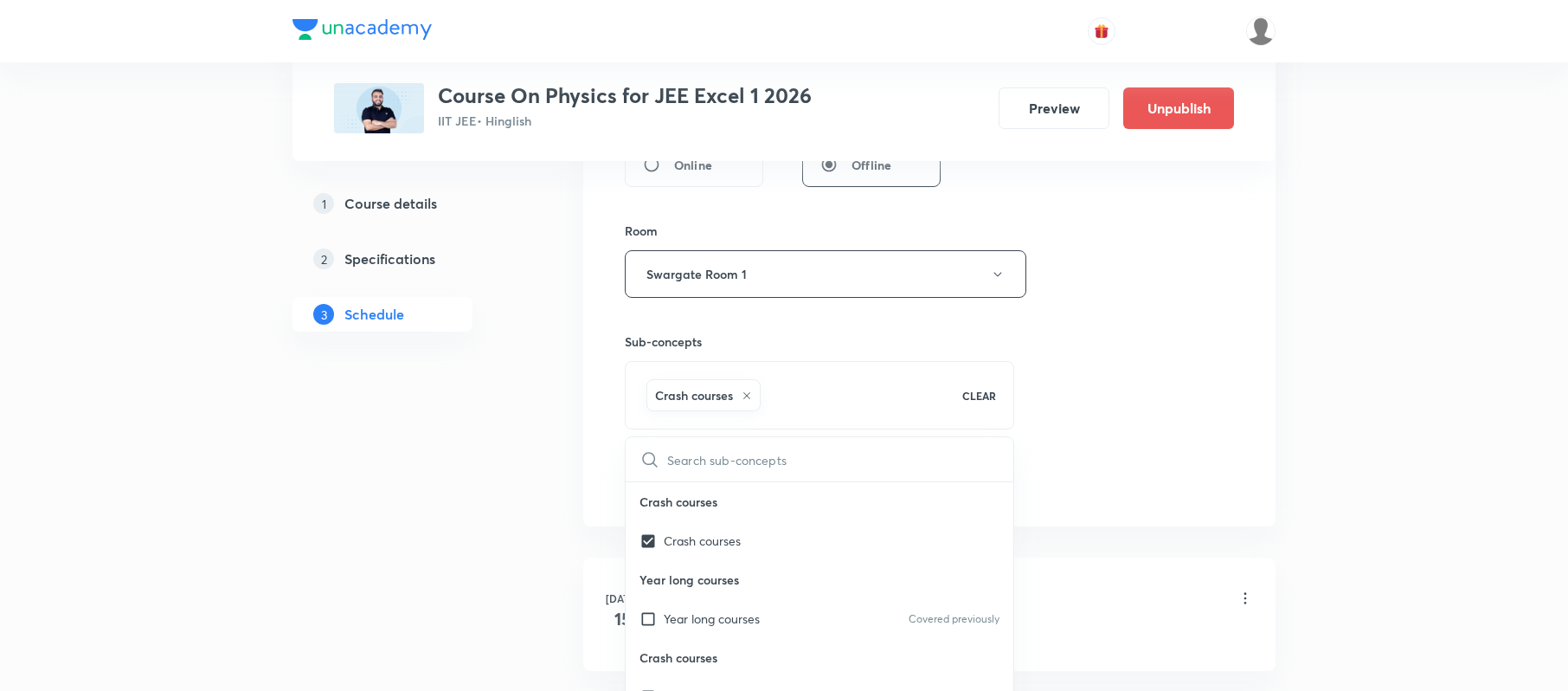
click at [537, 457] on div "Plus Courses Course On Physics for JEE Excel 1 2026 IIT JEE • Hinglish Preview …" at bounding box center [784, 162] width 982 height 1548
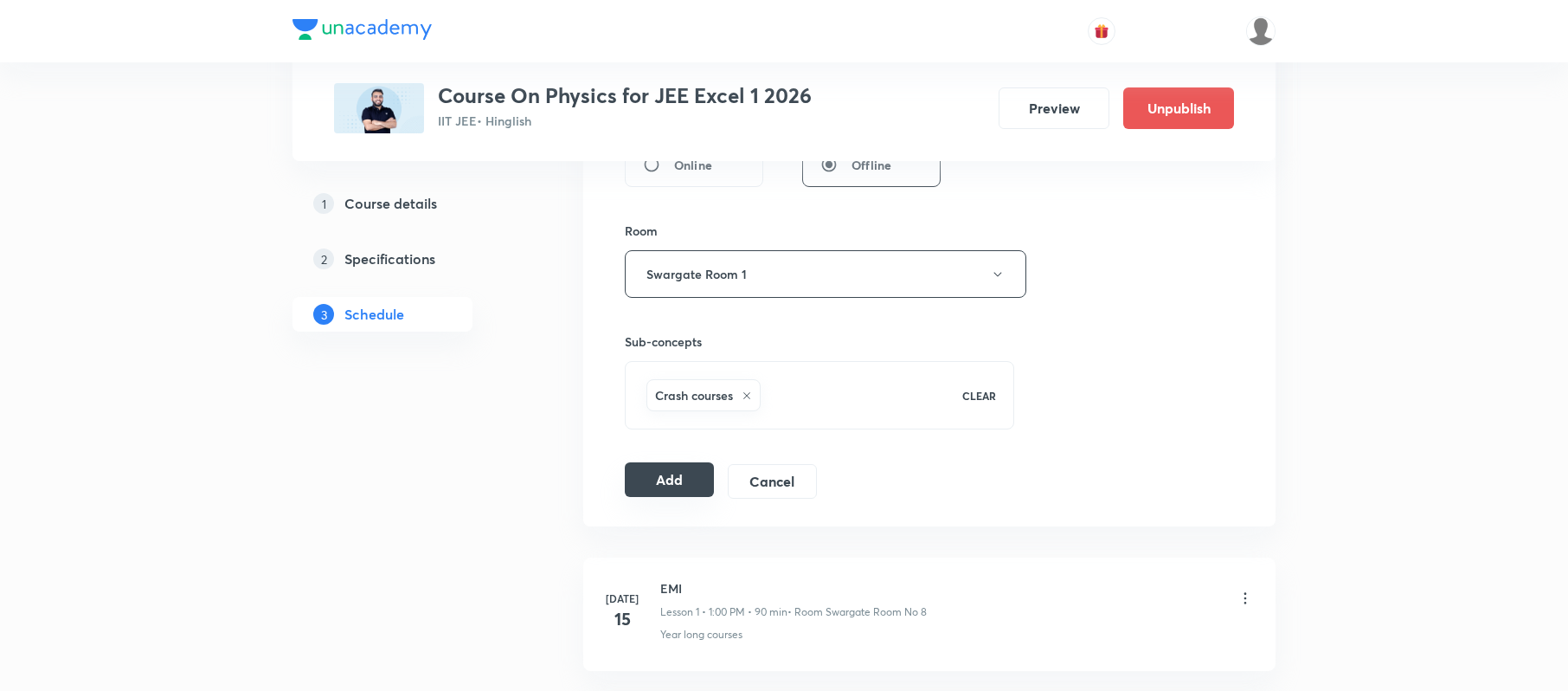
click at [665, 489] on button "Add" at bounding box center [669, 480] width 89 height 34
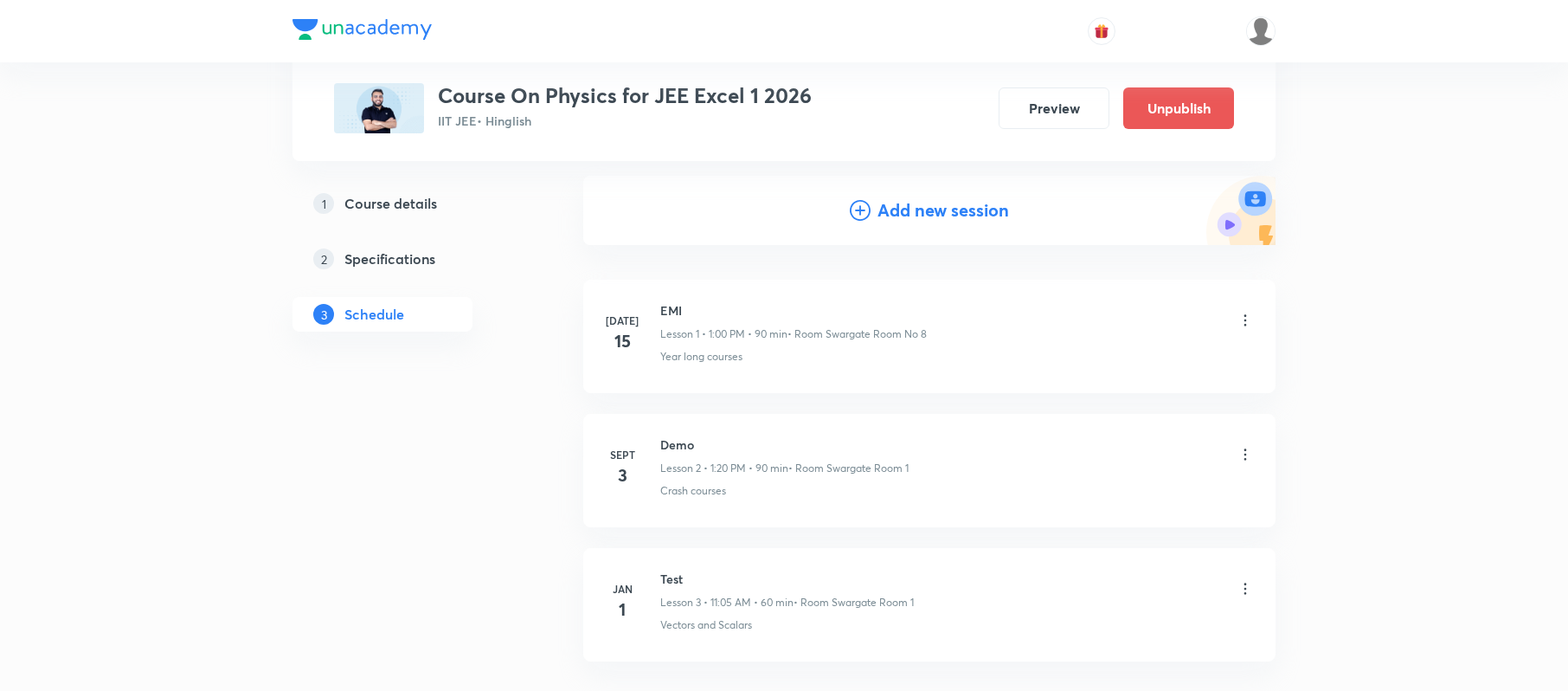
scroll to position [305, 0]
